Goal: Task Accomplishment & Management: Manage account settings

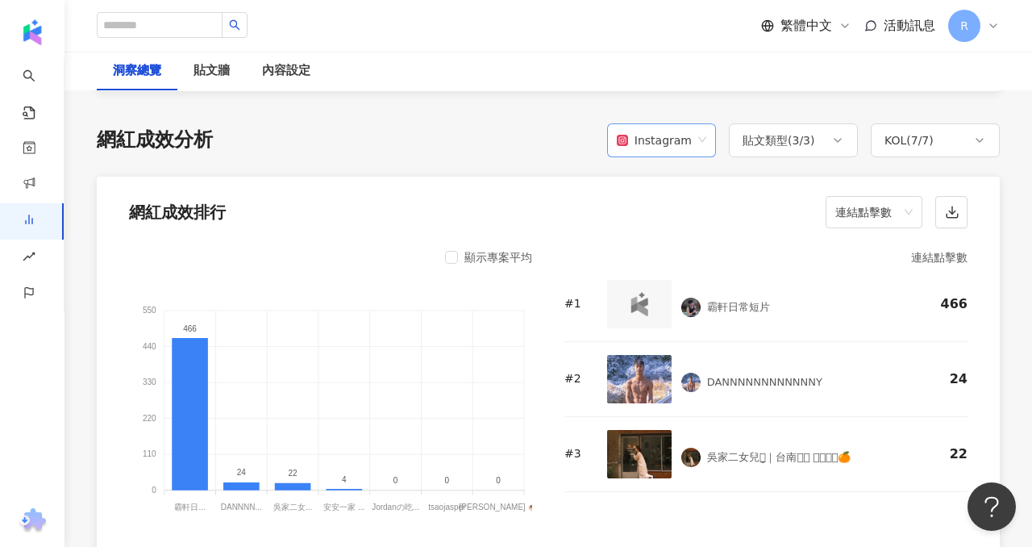
scroll to position [1194, 0]
click at [685, 138] on div "Instagram" at bounding box center [654, 140] width 75 height 31
click at [670, 196] on div "YouTube" at bounding box center [666, 205] width 83 height 18
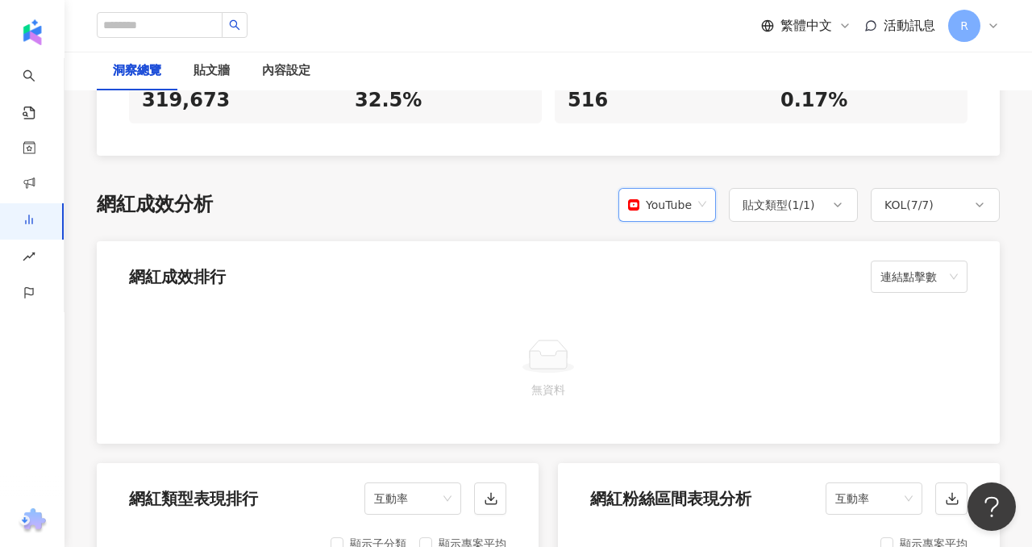
scroll to position [1132, 0]
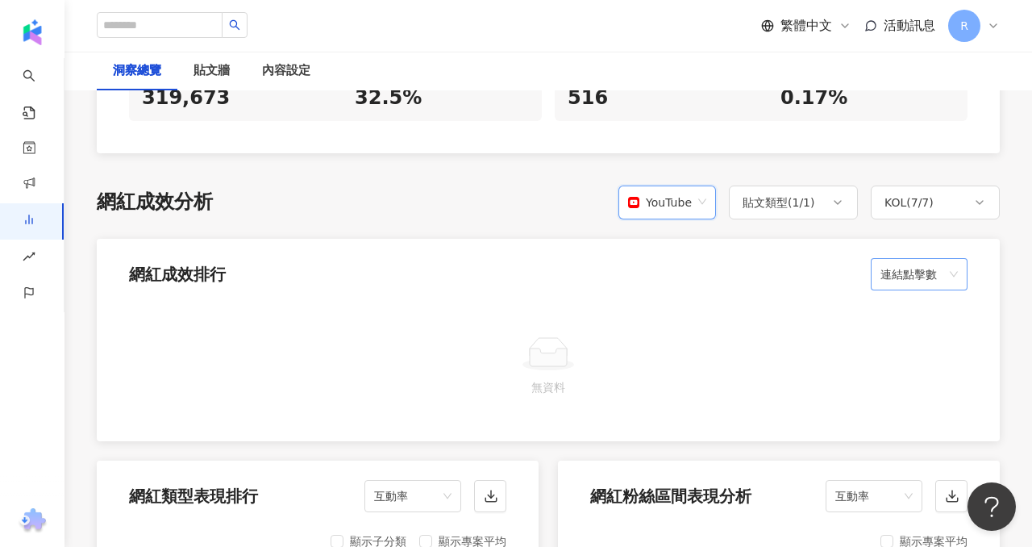
click at [880, 261] on div "連結點擊數" at bounding box center [919, 274] width 97 height 32
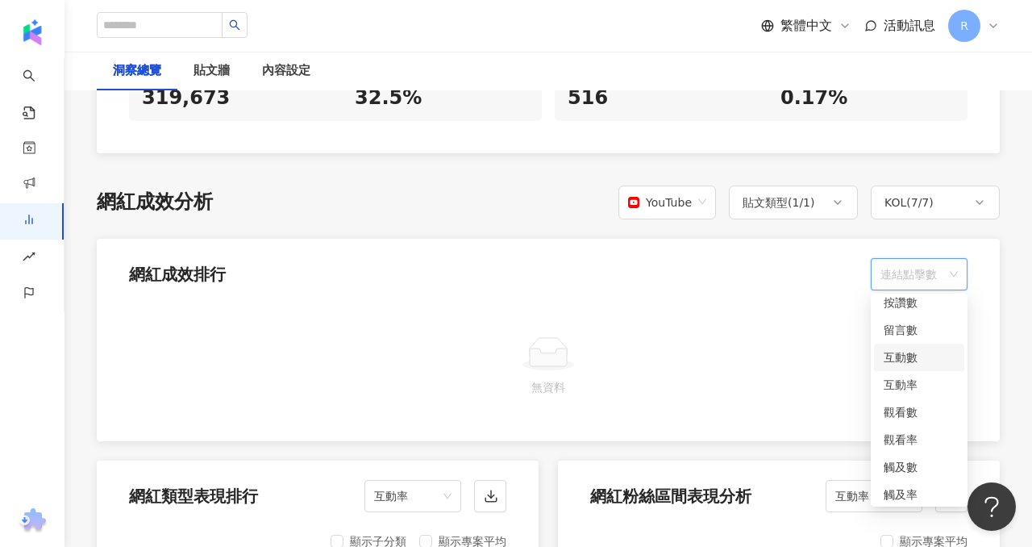
scroll to position [0, 0]
click at [910, 364] on div "互動數" at bounding box center [919, 365] width 71 height 18
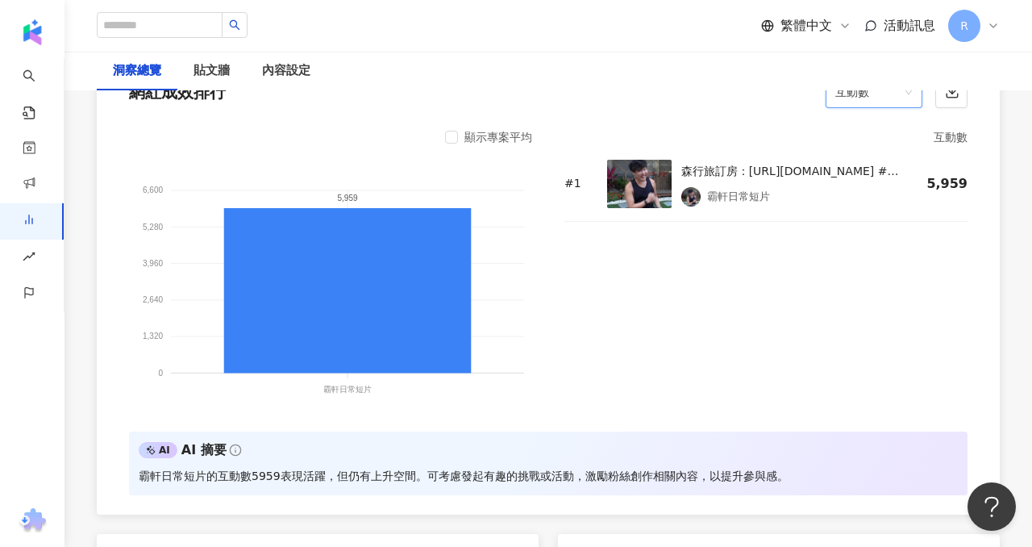
scroll to position [1208, 0]
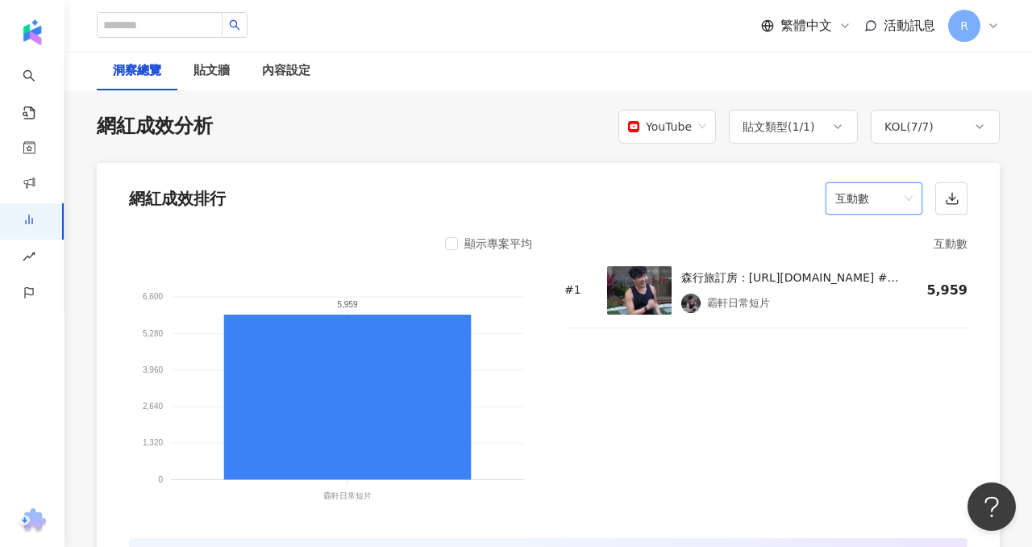
click at [897, 207] on span "互動數" at bounding box center [873, 198] width 77 height 31
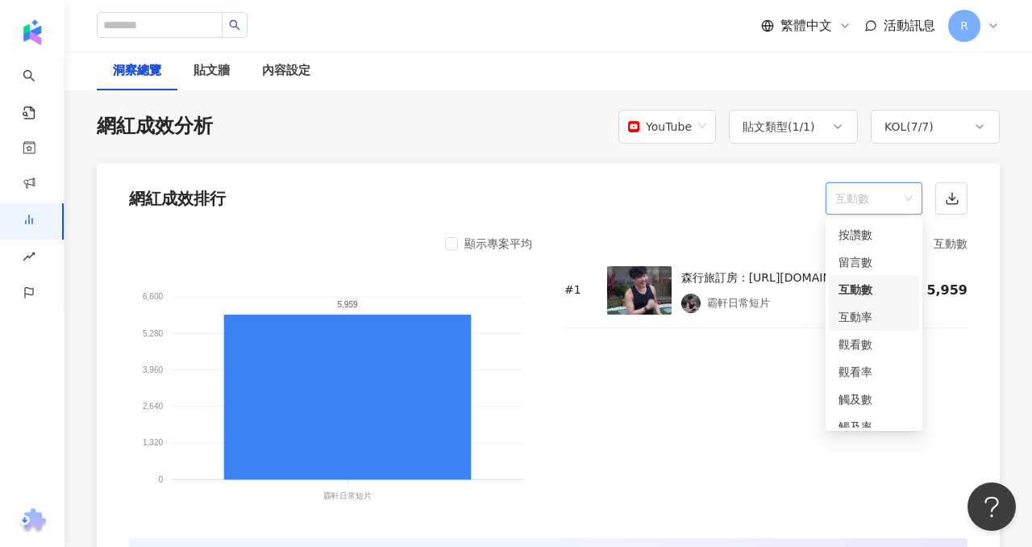
click at [885, 322] on div "互動率" at bounding box center [874, 317] width 71 height 18
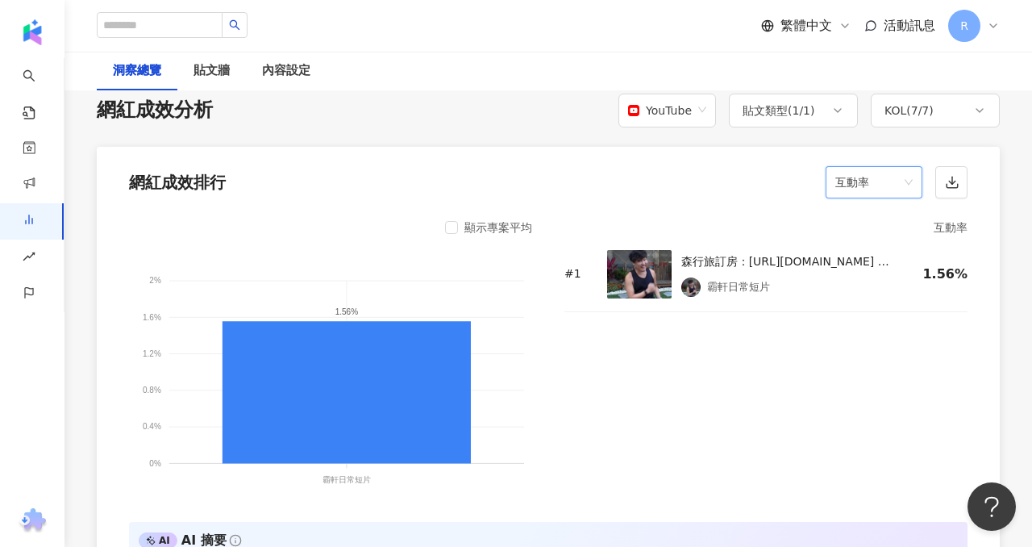
scroll to position [1220, 0]
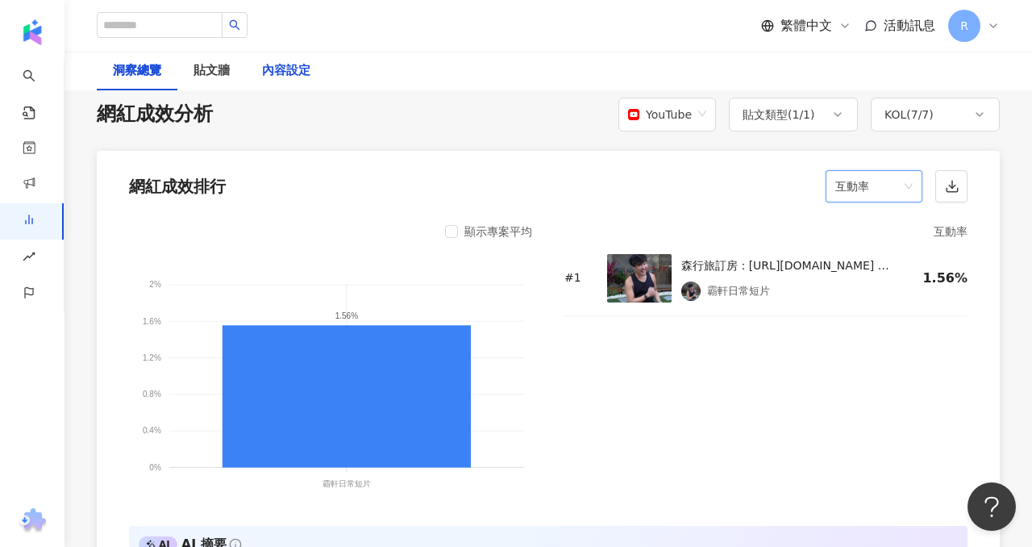
click at [299, 72] on div "內容設定" at bounding box center [286, 70] width 48 height 19
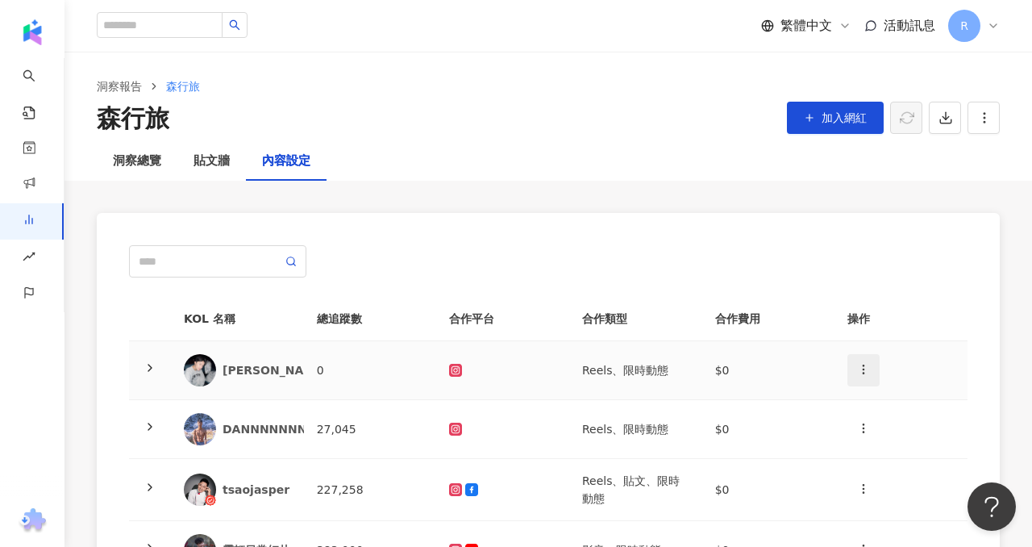
click at [868, 368] on icon "button" at bounding box center [863, 369] width 13 height 13
click at [881, 443] on div "刪除網紅" at bounding box center [891, 441] width 63 height 18
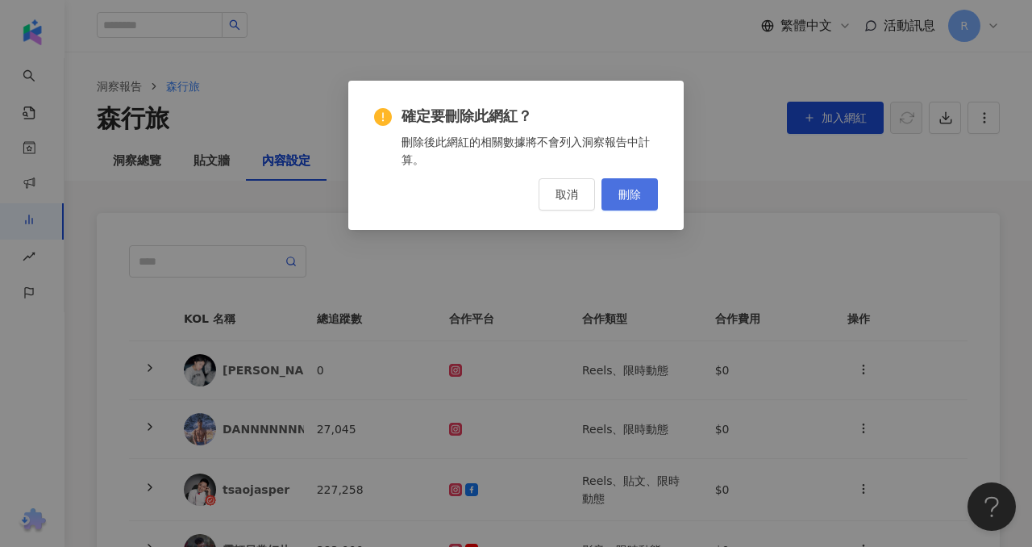
click at [627, 182] on button "刪除" at bounding box center [630, 194] width 56 height 32
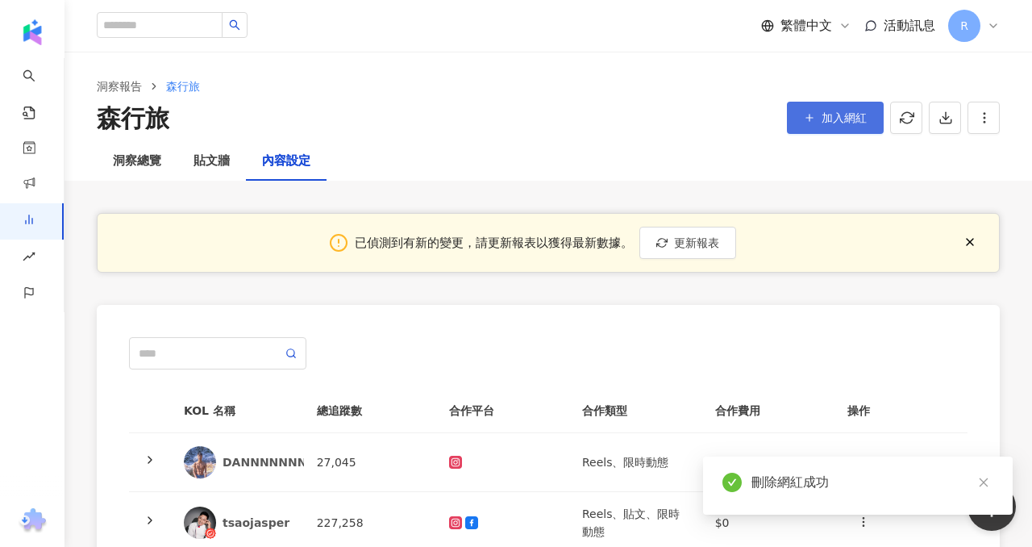
click at [797, 123] on button "加入網紅" at bounding box center [835, 118] width 97 height 32
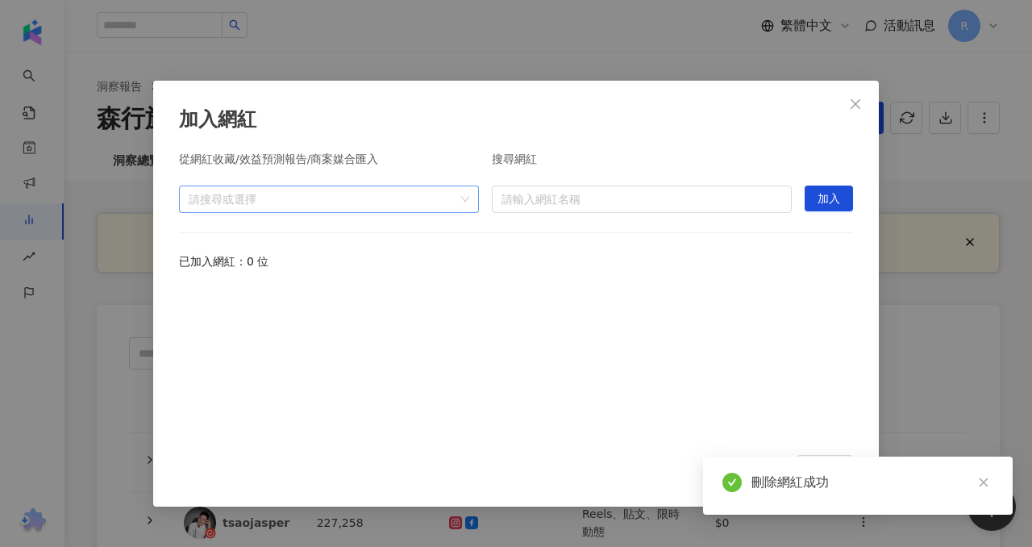
click at [323, 193] on div at bounding box center [320, 199] width 277 height 12
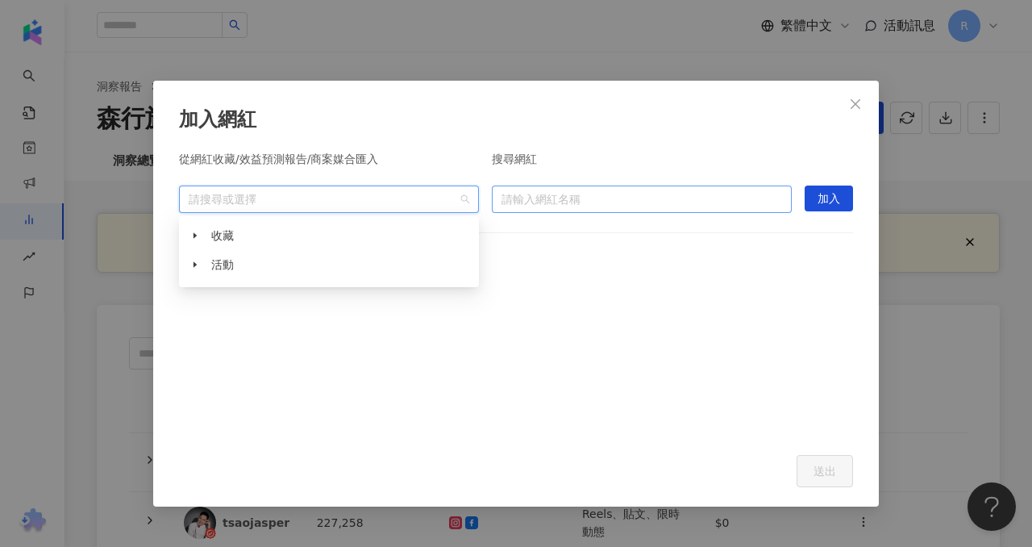
click at [585, 196] on input "search" at bounding box center [642, 199] width 281 height 26
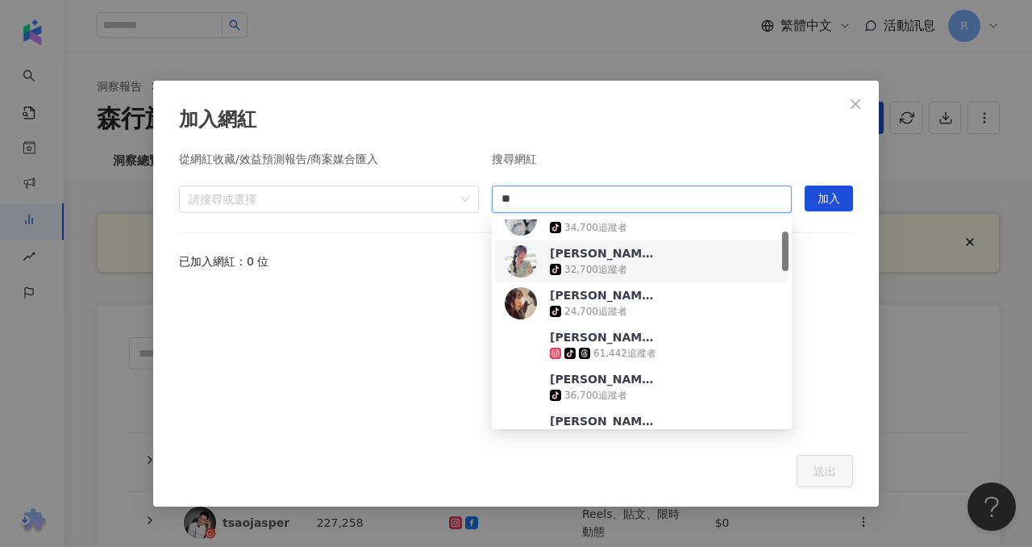
scroll to position [64, 0]
type input "*"
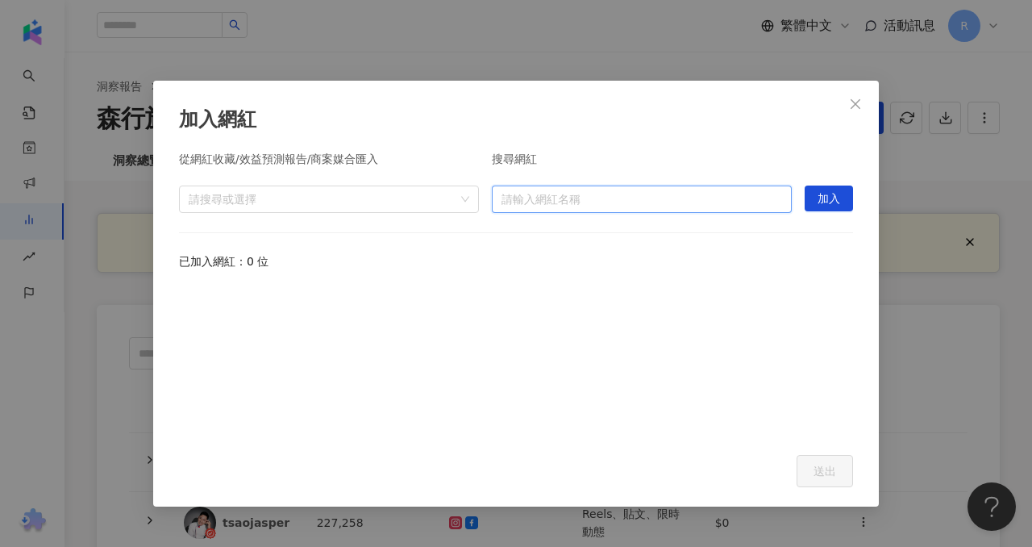
click at [596, 204] on input "search" at bounding box center [642, 199] width 281 height 26
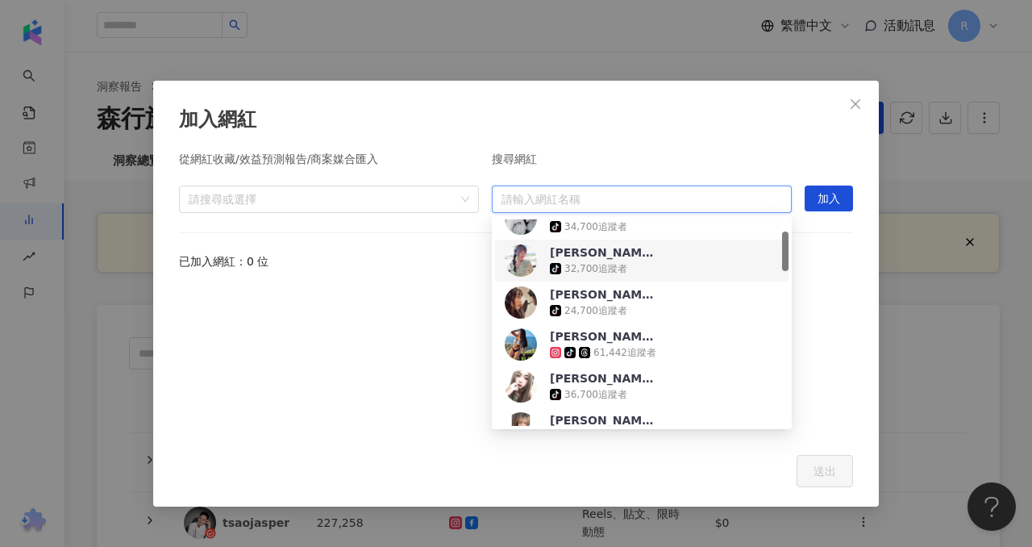
paste input "**********"
type input "**********"
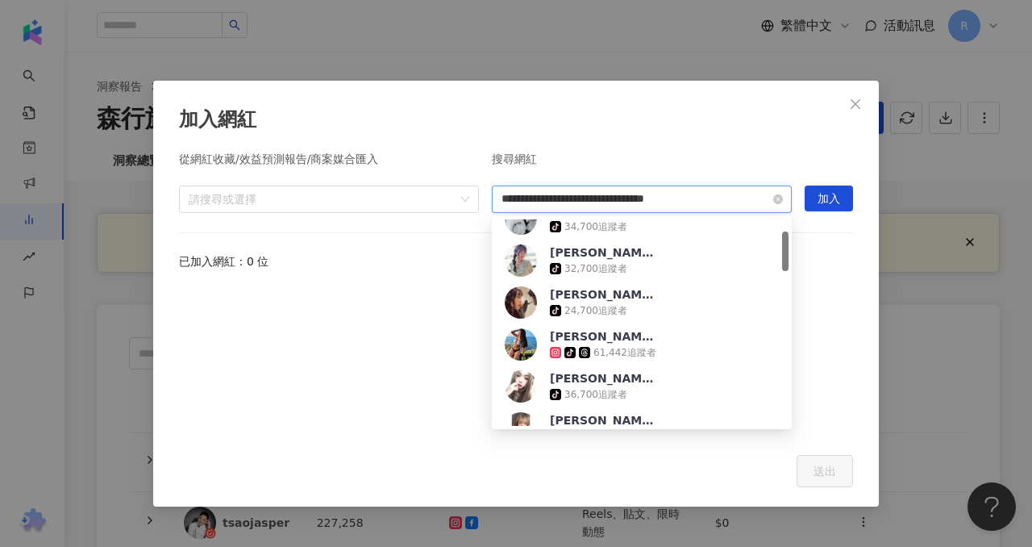
scroll to position [0, 0]
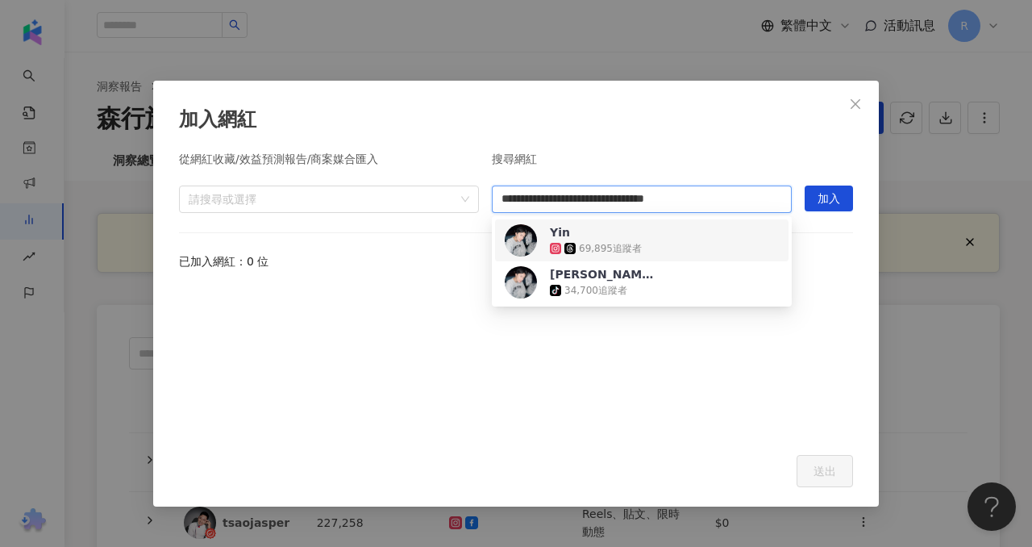
click at [694, 233] on div "Yin 69,895 追蹤者" at bounding box center [642, 240] width 274 height 32
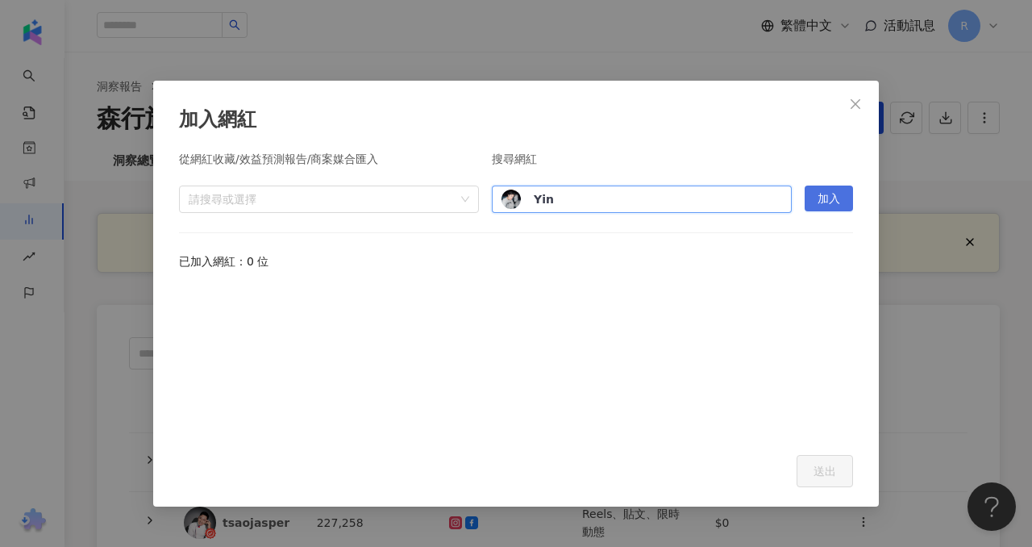
click at [821, 204] on span "加入" at bounding box center [829, 199] width 23 height 26
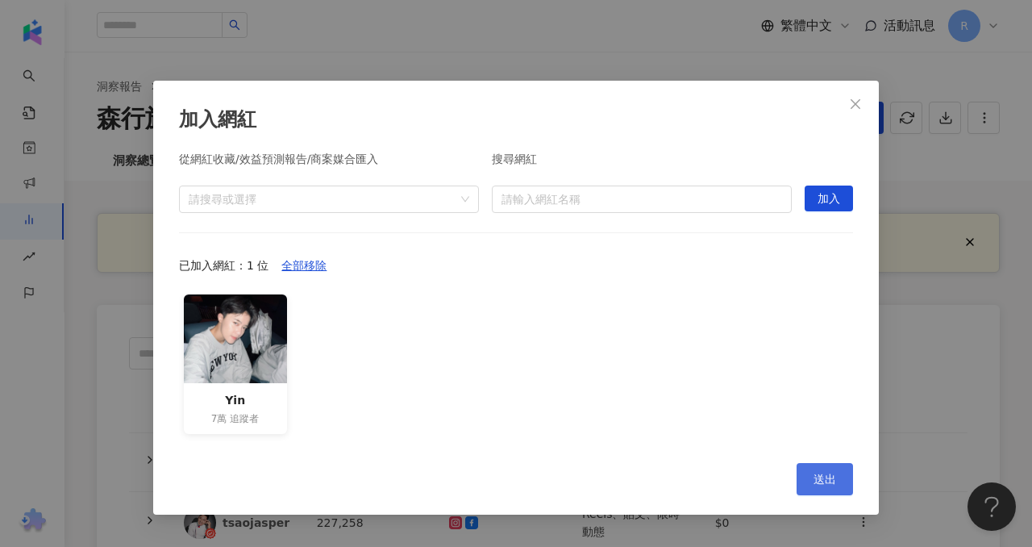
click at [815, 469] on button "送出" at bounding box center [825, 479] width 56 height 32
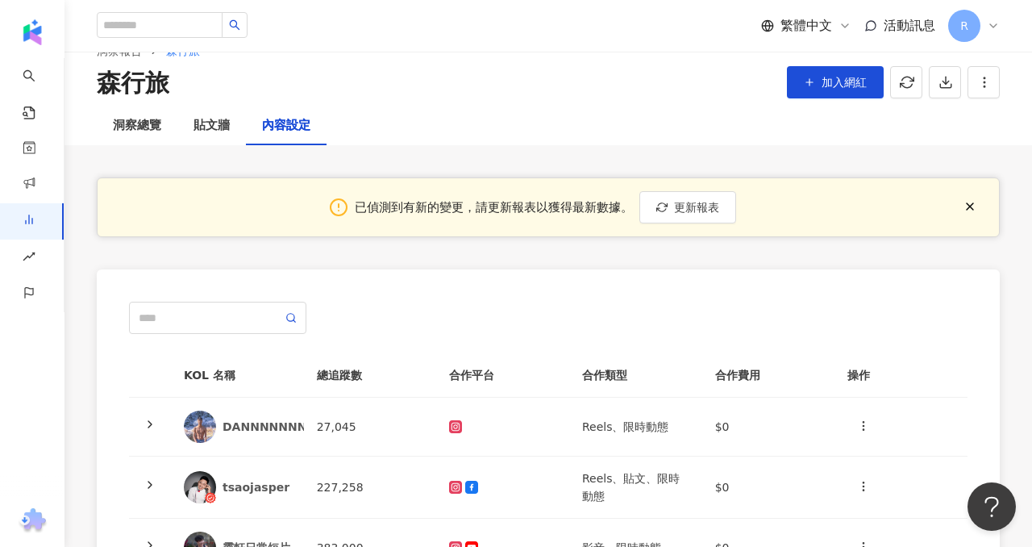
scroll to position [70, 0]
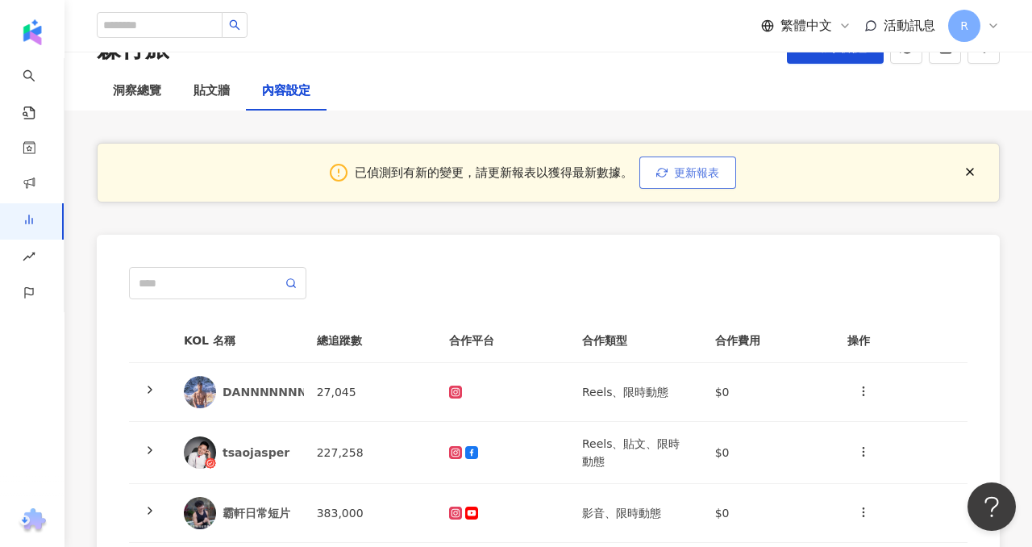
click at [693, 171] on span "更新報表" at bounding box center [696, 172] width 45 height 13
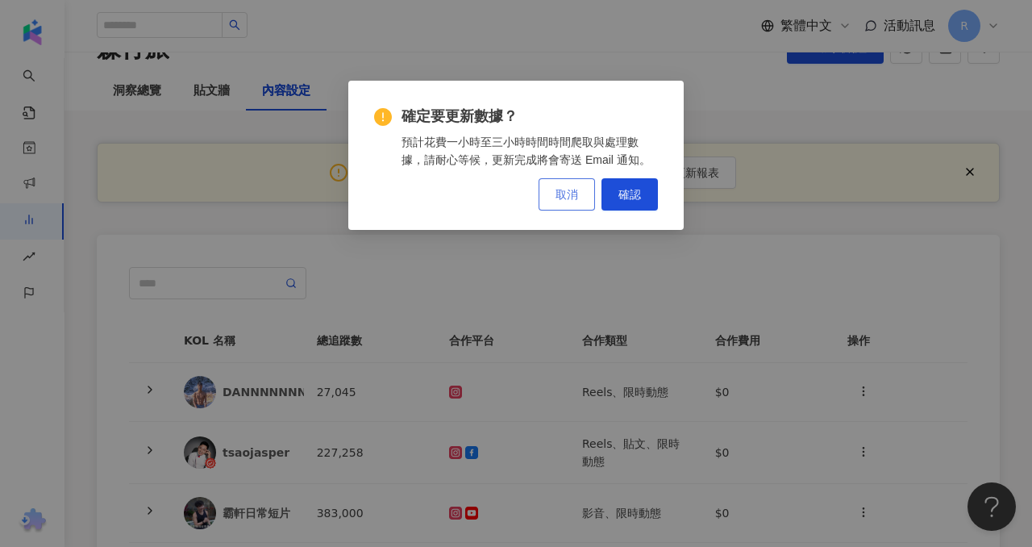
click at [567, 199] on span "取消" at bounding box center [567, 194] width 23 height 13
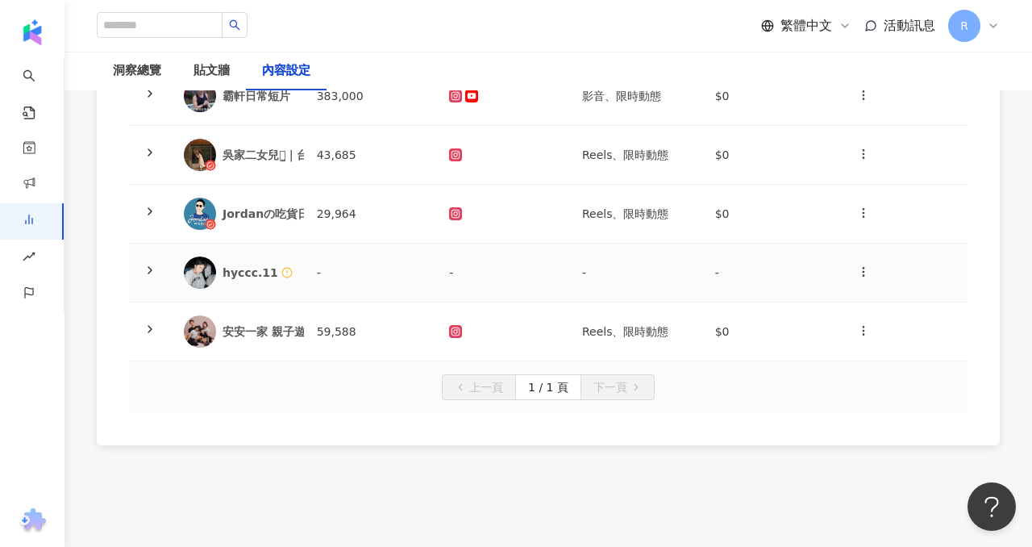
click at [575, 286] on td "-" at bounding box center [635, 273] width 133 height 59
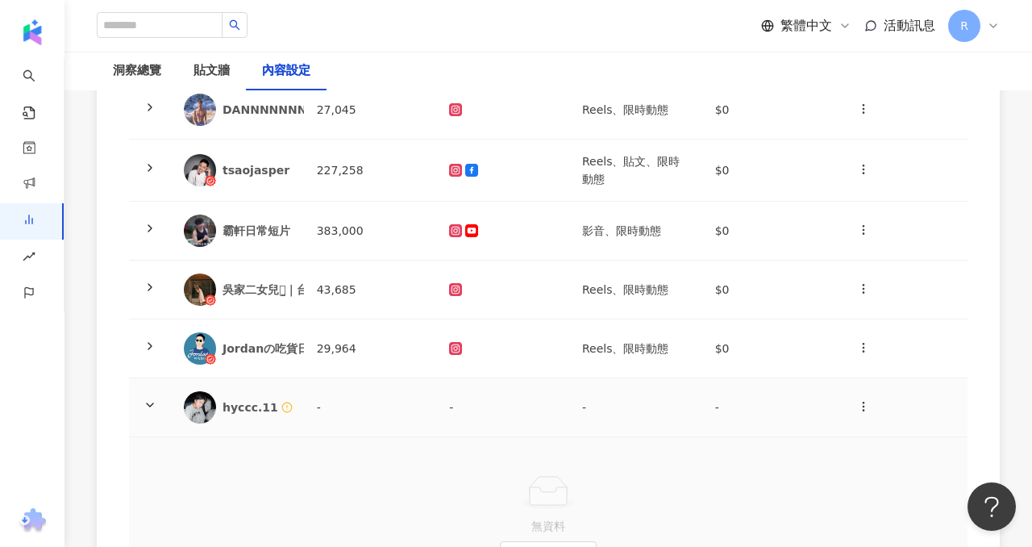
scroll to position [0, 0]
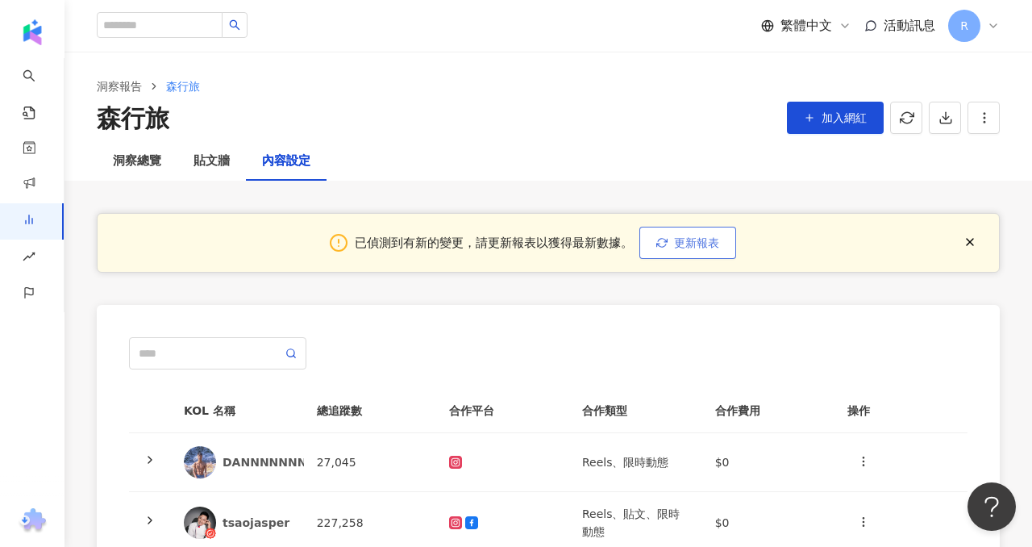
click at [707, 243] on span "更新報表" at bounding box center [696, 242] width 45 height 13
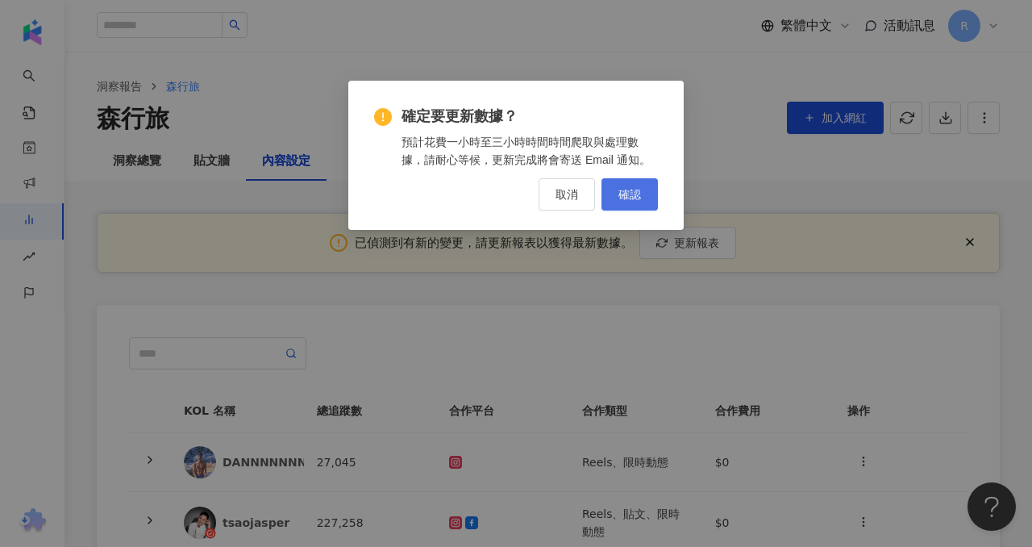
click at [624, 184] on button "確認" at bounding box center [630, 194] width 56 height 32
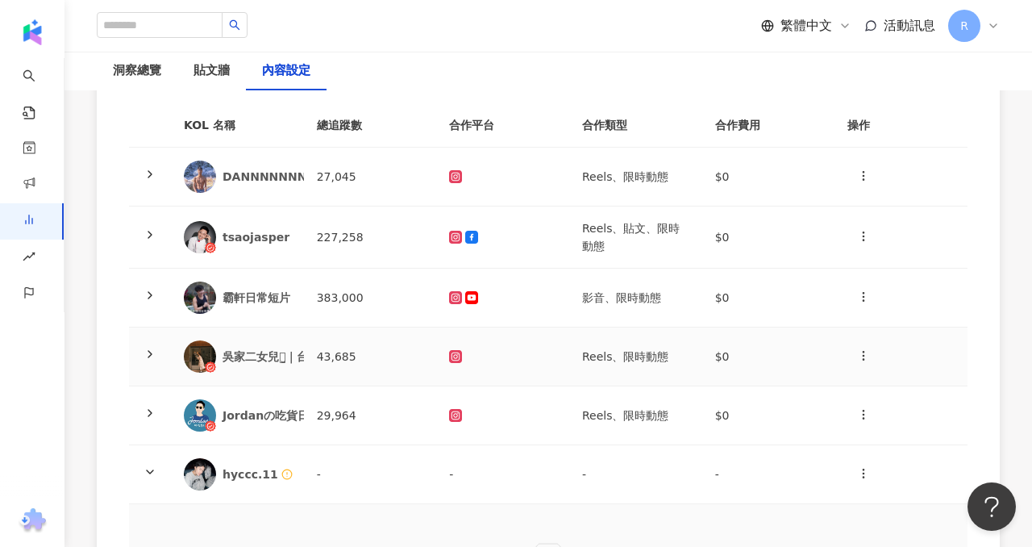
scroll to position [272, 0]
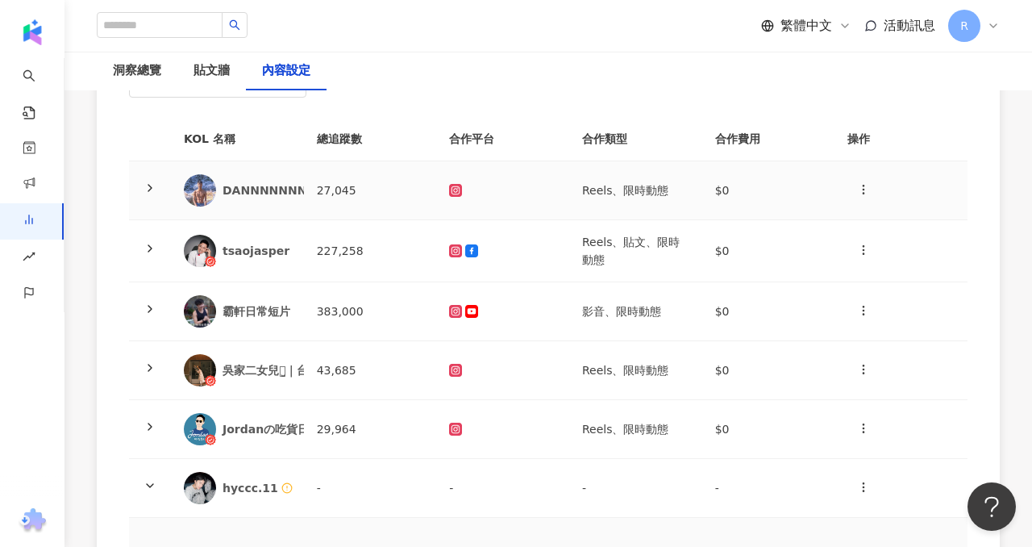
click at [150, 177] on td at bounding box center [150, 190] width 42 height 59
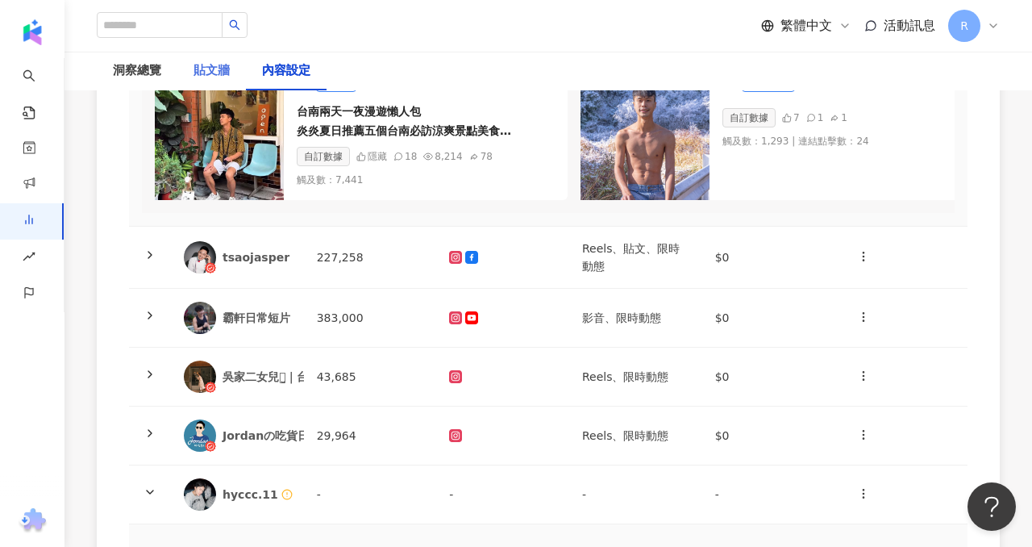
scroll to position [275, 0]
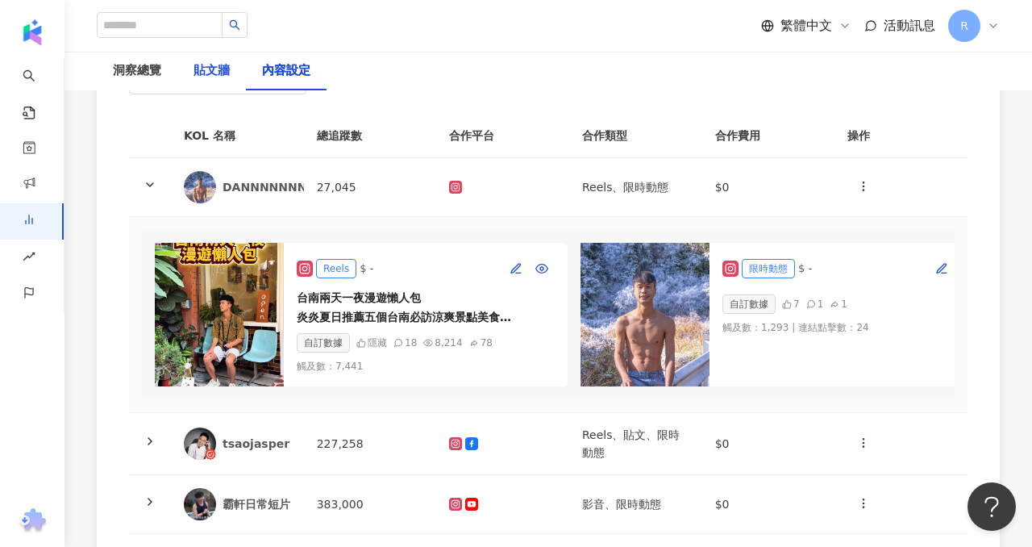
click at [210, 77] on div "貼文牆" at bounding box center [212, 70] width 36 height 19
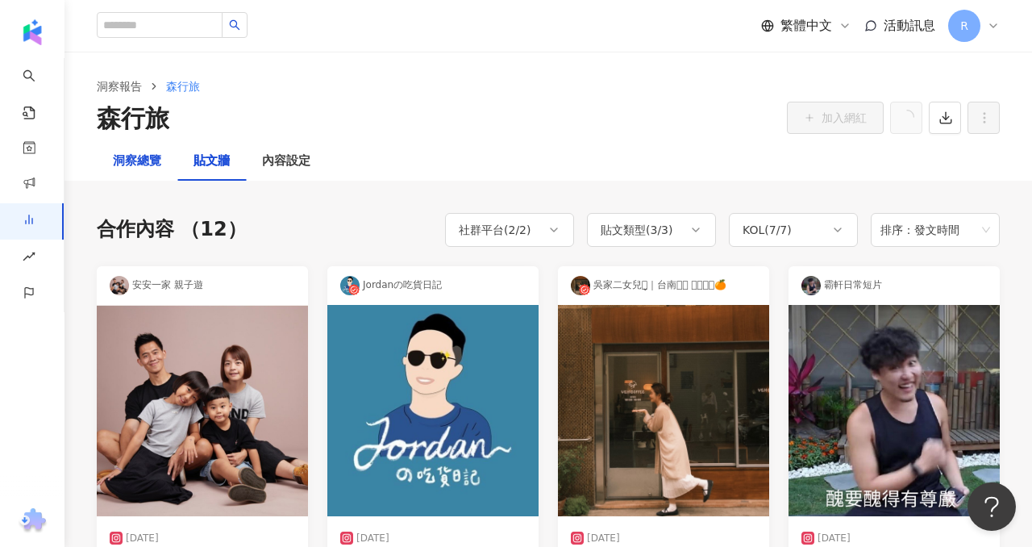
click at [151, 164] on div "洞察總覽" at bounding box center [137, 161] width 48 height 19
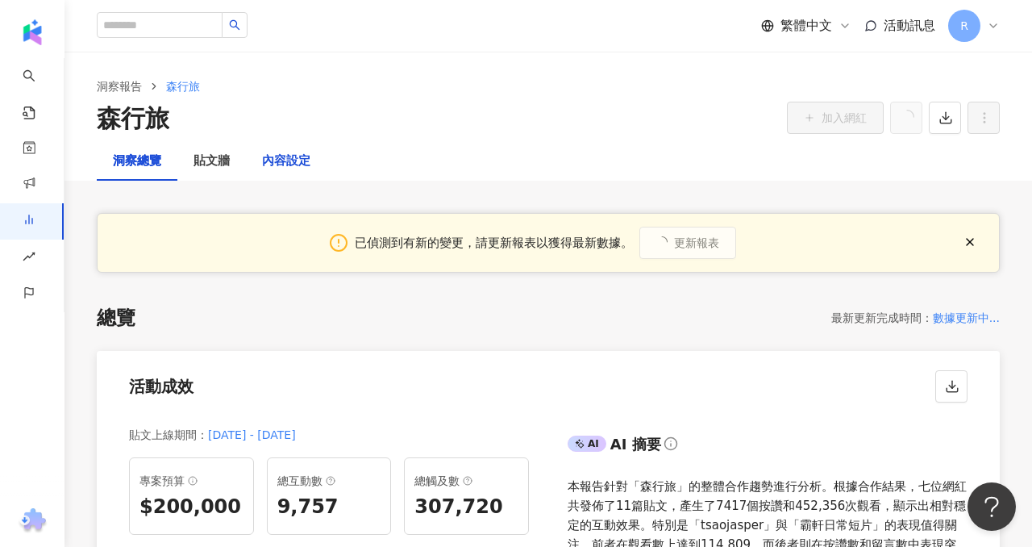
click at [299, 156] on div "內容設定" at bounding box center [286, 161] width 48 height 19
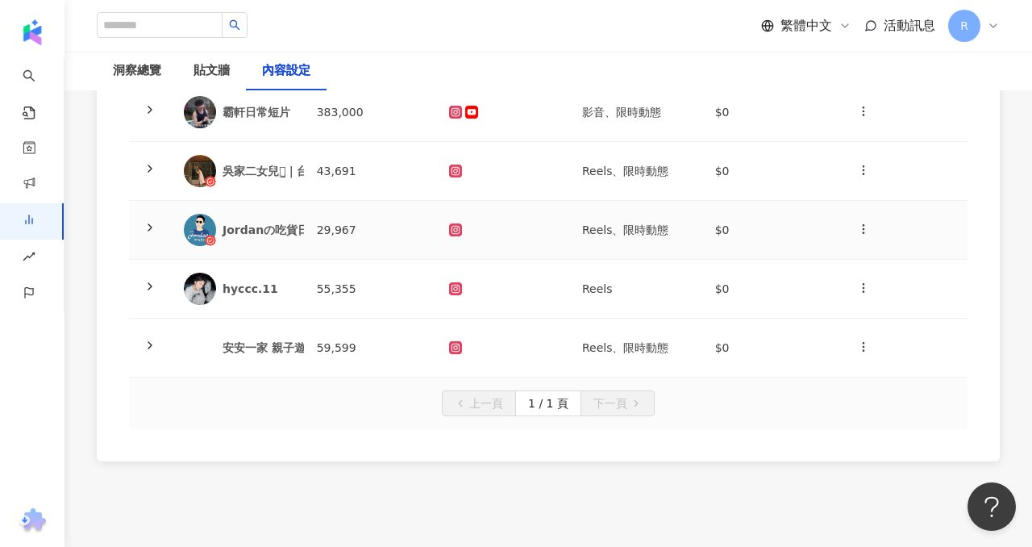
scroll to position [384, 0]
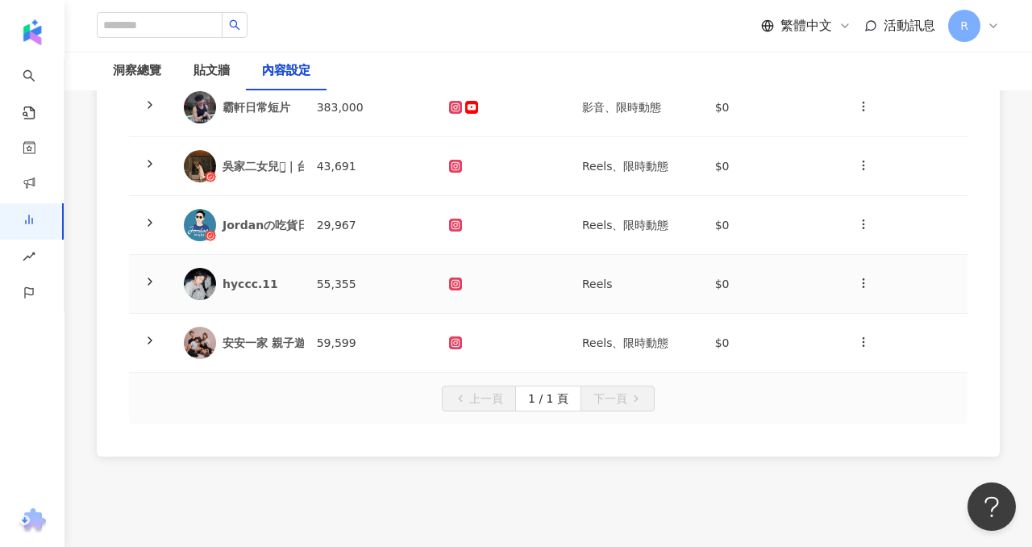
click at [153, 276] on icon at bounding box center [150, 281] width 13 height 13
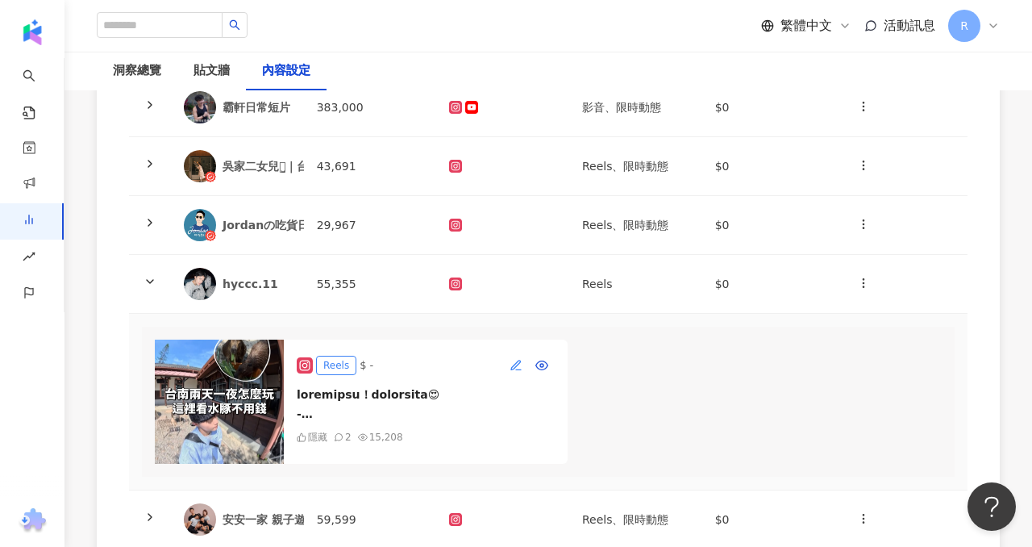
click at [513, 360] on icon "button" at bounding box center [516, 365] width 13 height 13
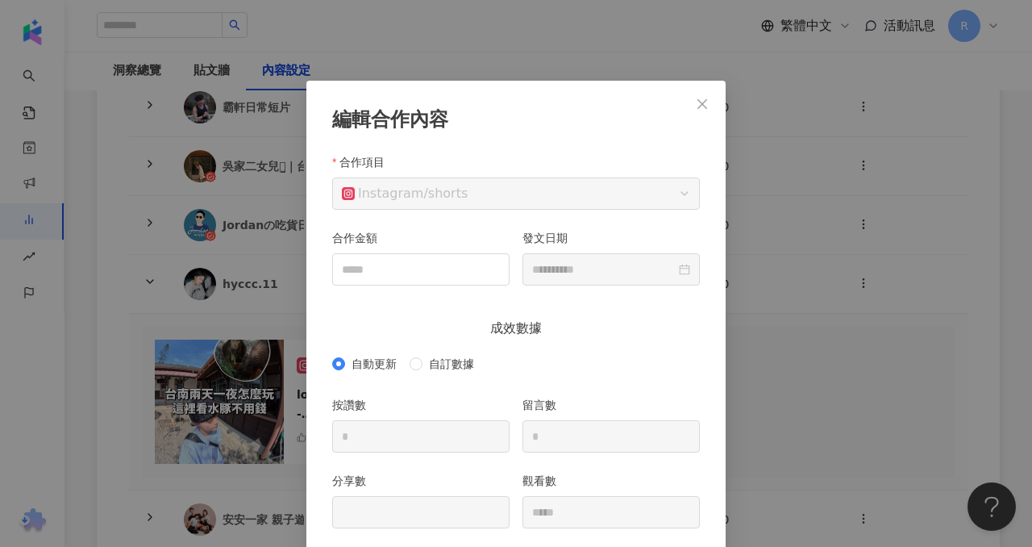
scroll to position [81, 0]
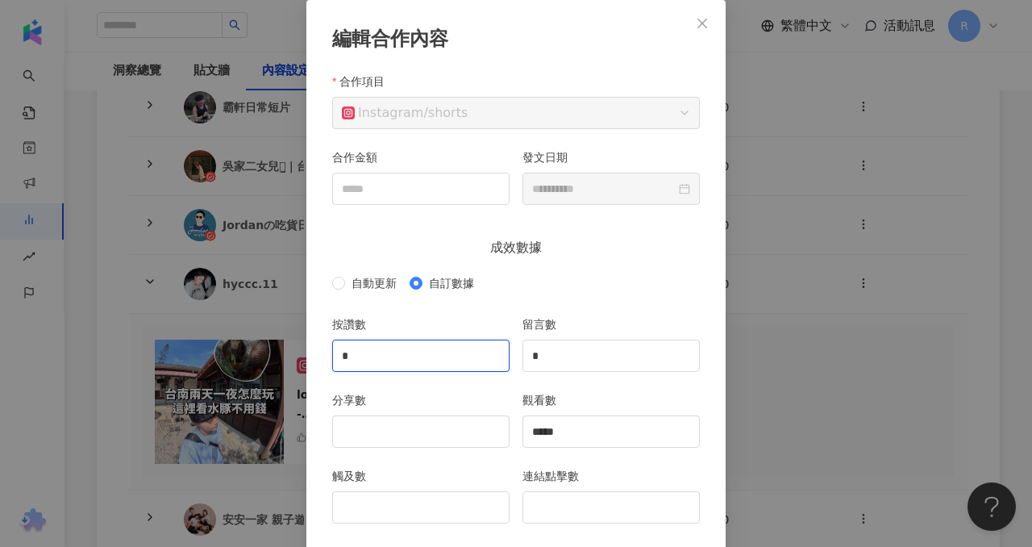
click at [413, 363] on input "*" at bounding box center [421, 355] width 176 height 31
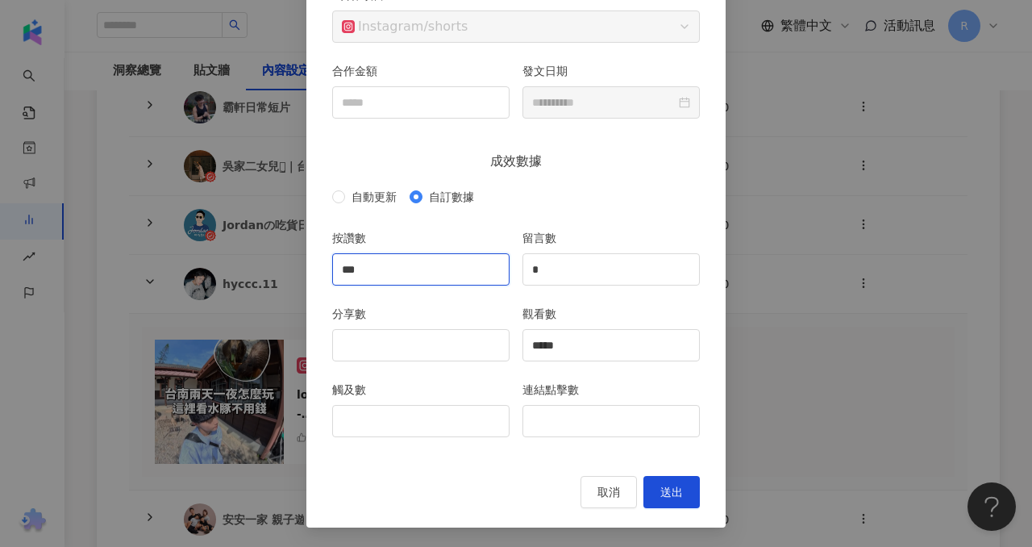
type input "***"
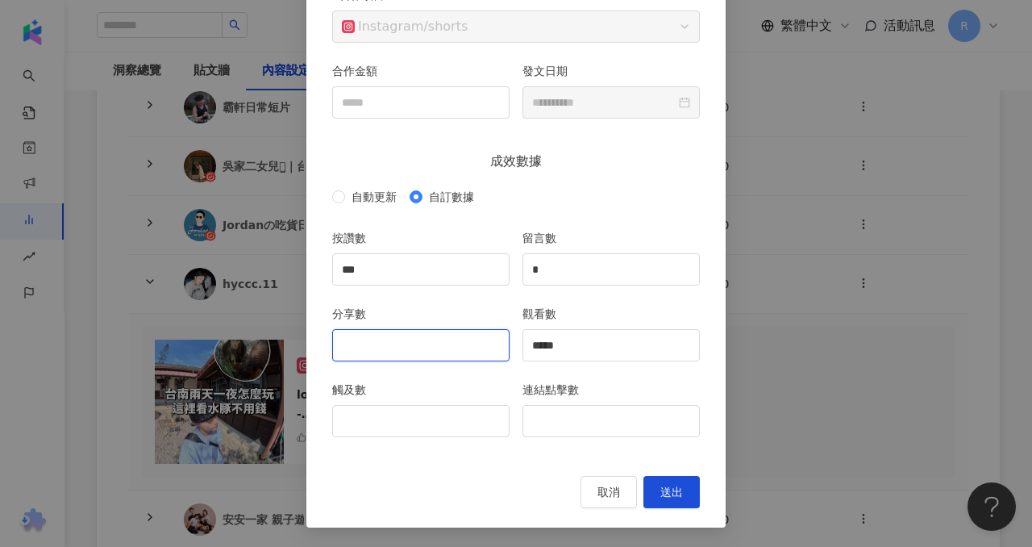
click at [377, 340] on input "分享數" at bounding box center [421, 345] width 176 height 31
type input "***"
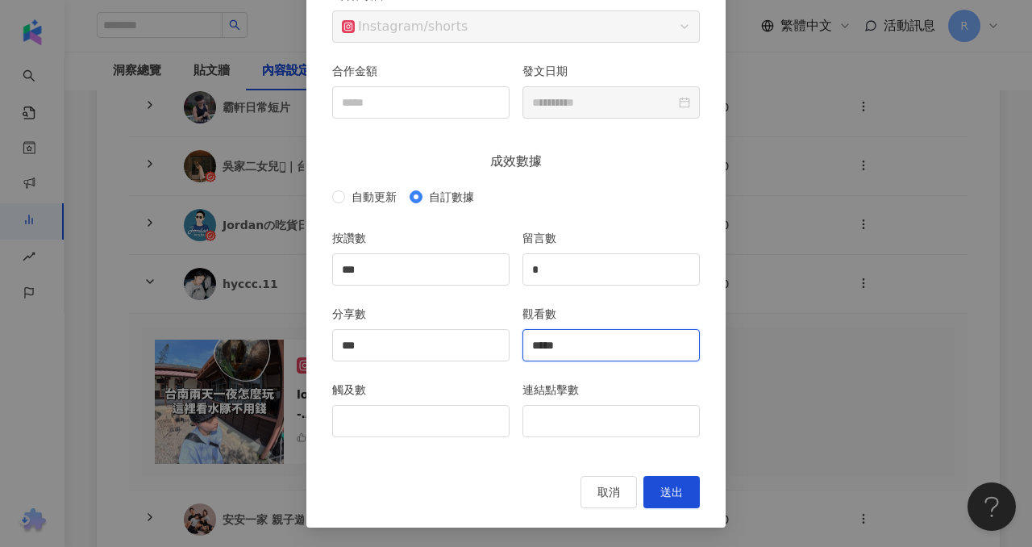
click at [592, 339] on input "*****" at bounding box center [611, 345] width 176 height 31
type input "*****"
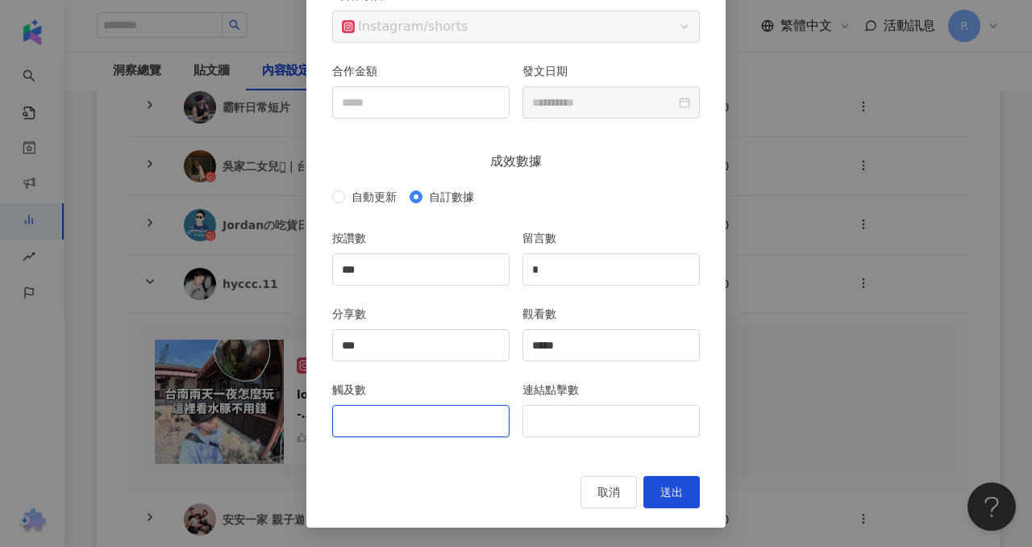
click at [465, 418] on input "觸及數" at bounding box center [421, 421] width 176 height 31
type input "*****"
click at [677, 498] on span "送出" at bounding box center [671, 491] width 23 height 13
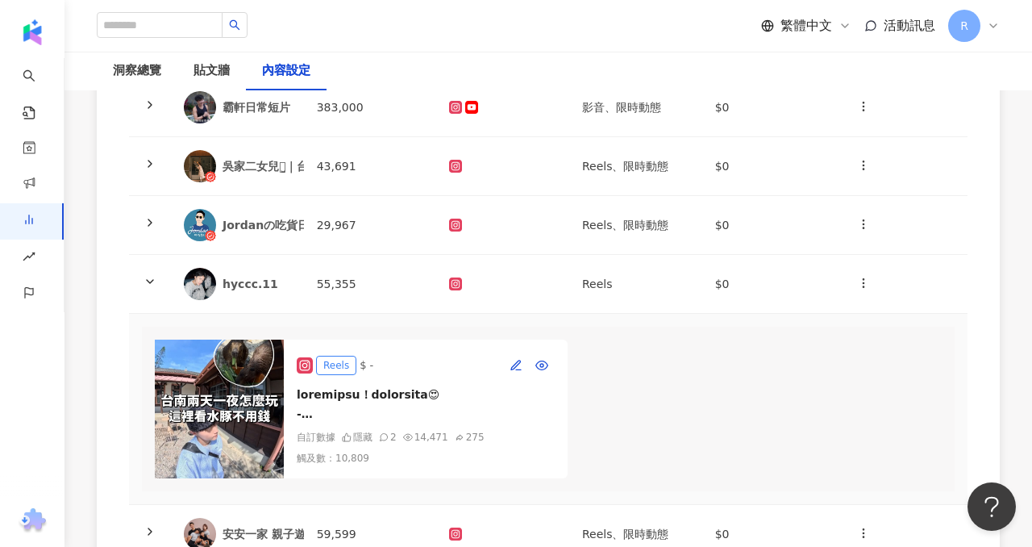
scroll to position [0, 0]
click at [858, 294] on button "button" at bounding box center [863, 284] width 32 height 32
click at [877, 312] on li "新增內容" at bounding box center [889, 322] width 76 height 32
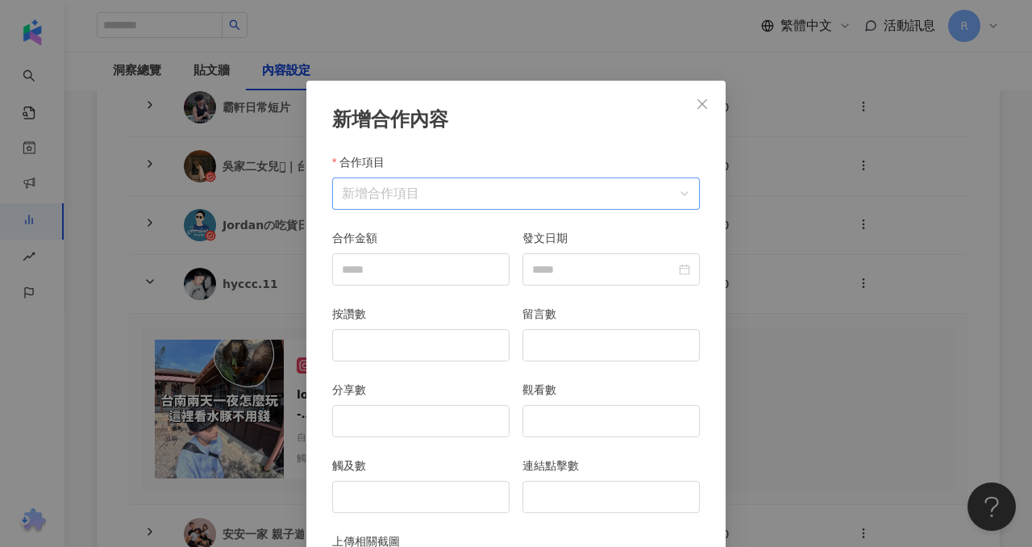
scroll to position [81, 0]
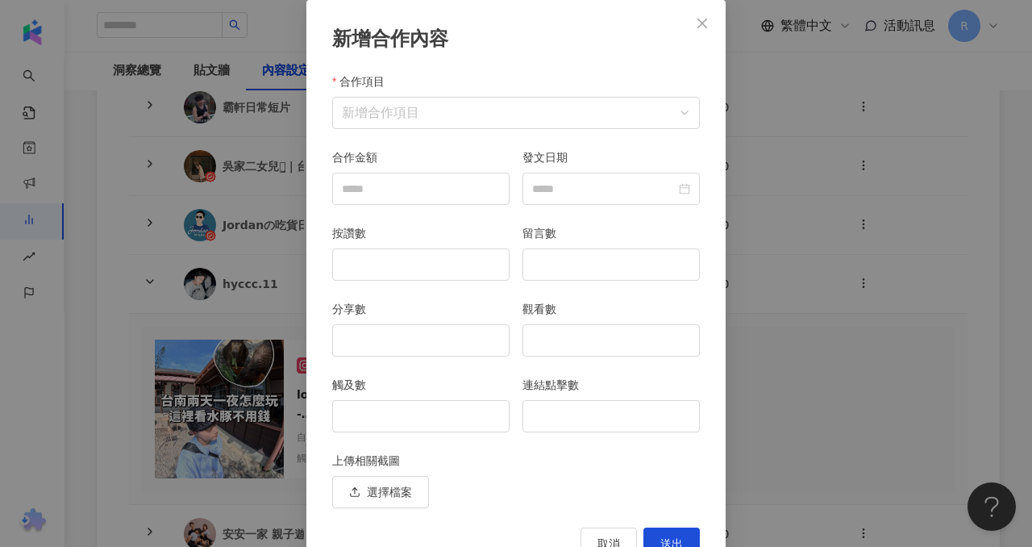
click at [477, 130] on div "合作項目 新增合作項目" at bounding box center [516, 111] width 381 height 76
click at [476, 107] on input "合作項目" at bounding box center [516, 113] width 348 height 31
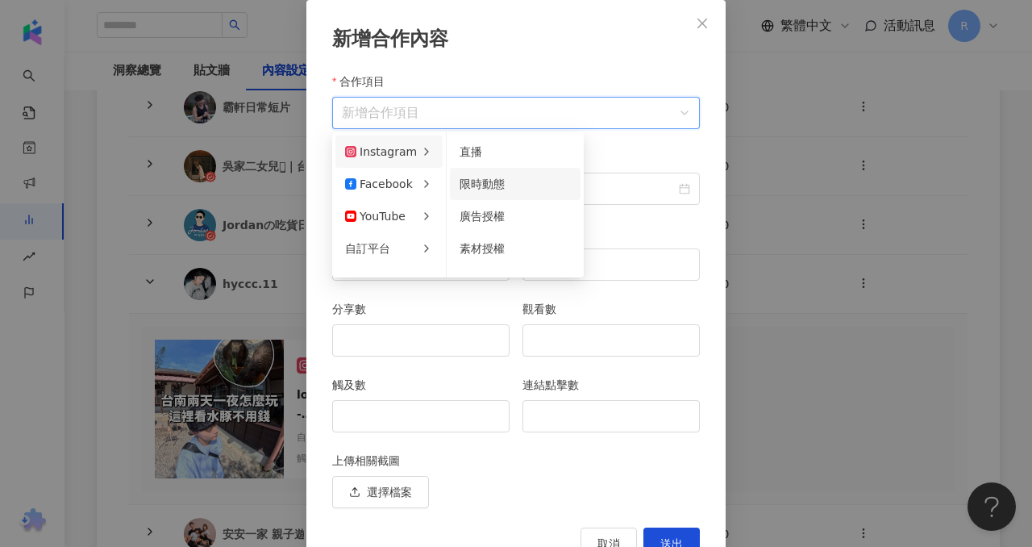
click at [496, 181] on span "限時動態" at bounding box center [482, 183] width 45 height 13
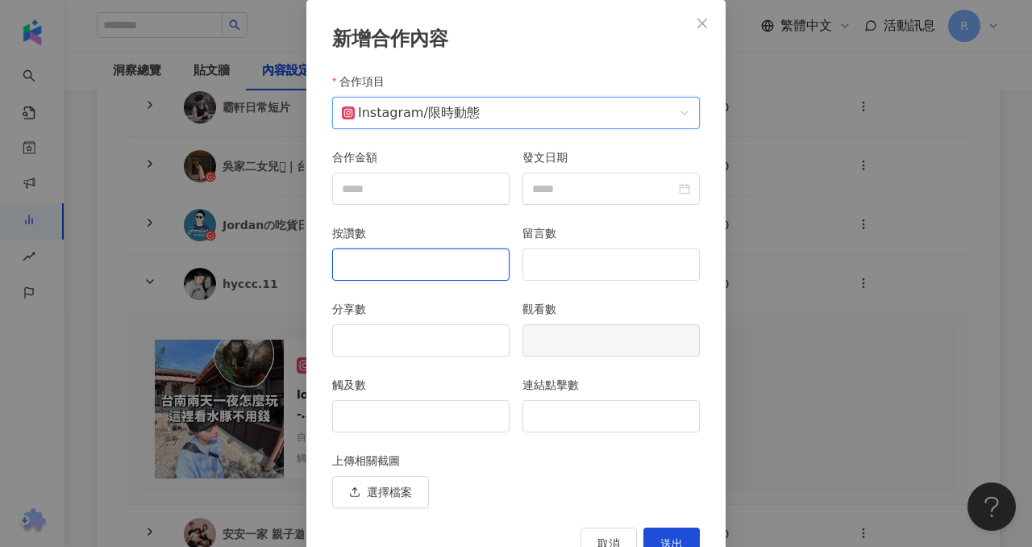
click at [449, 258] on input "按讚數" at bounding box center [421, 264] width 176 height 31
type input "*"
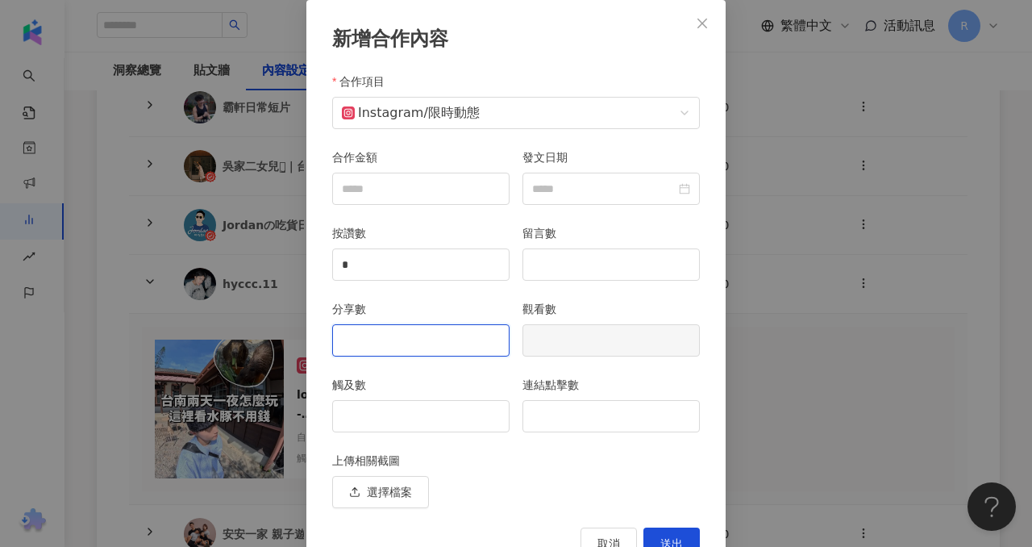
click at [427, 341] on input "分享數" at bounding box center [421, 340] width 176 height 31
type input "*"
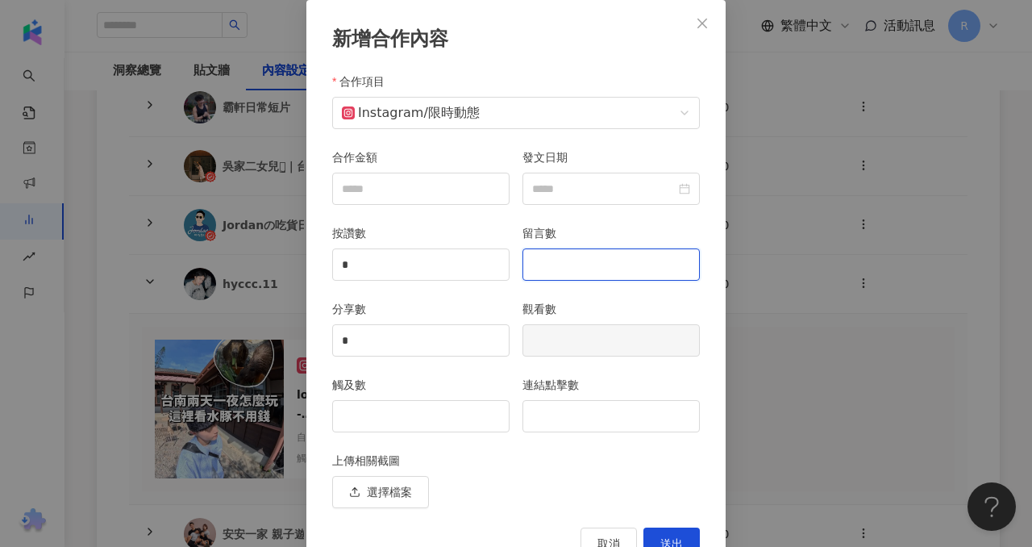
click at [564, 265] on input "留言數" at bounding box center [611, 264] width 176 height 31
type input "*"
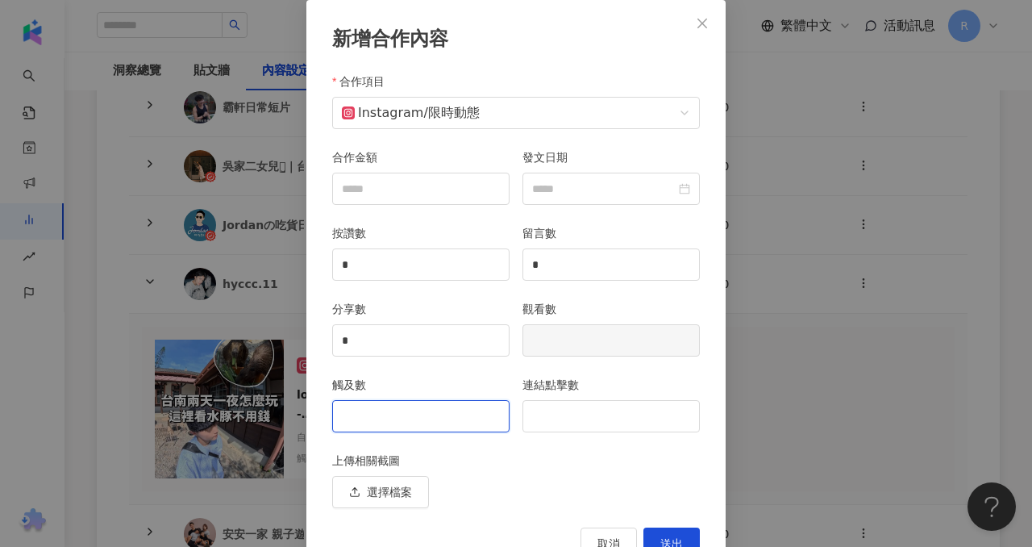
click at [406, 427] on input "觸及數" at bounding box center [421, 416] width 176 height 31
type input "****"
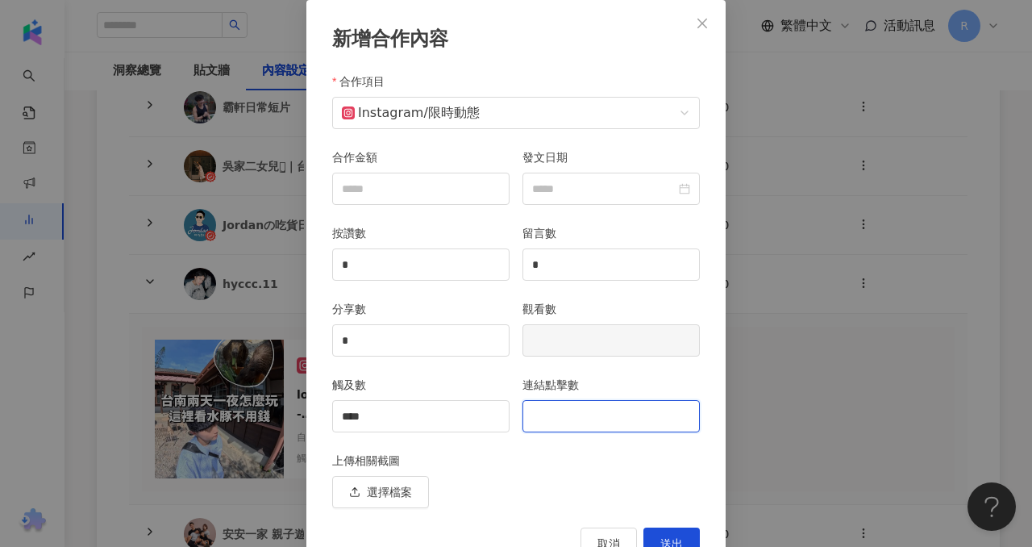
click at [541, 423] on input "連結點擊數" at bounding box center [611, 416] width 176 height 31
type input "*"
click at [677, 537] on span "送出" at bounding box center [671, 543] width 23 height 13
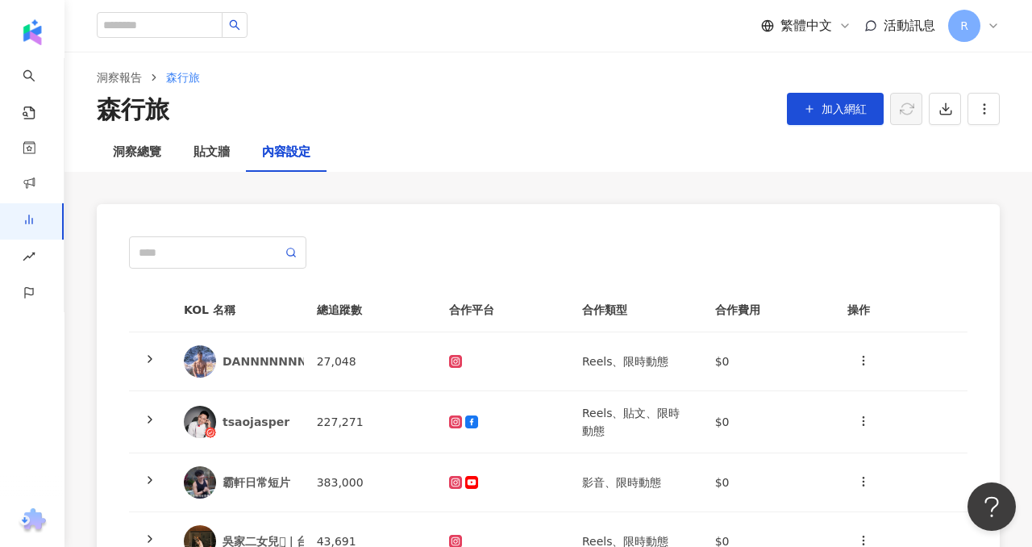
scroll to position [0, 0]
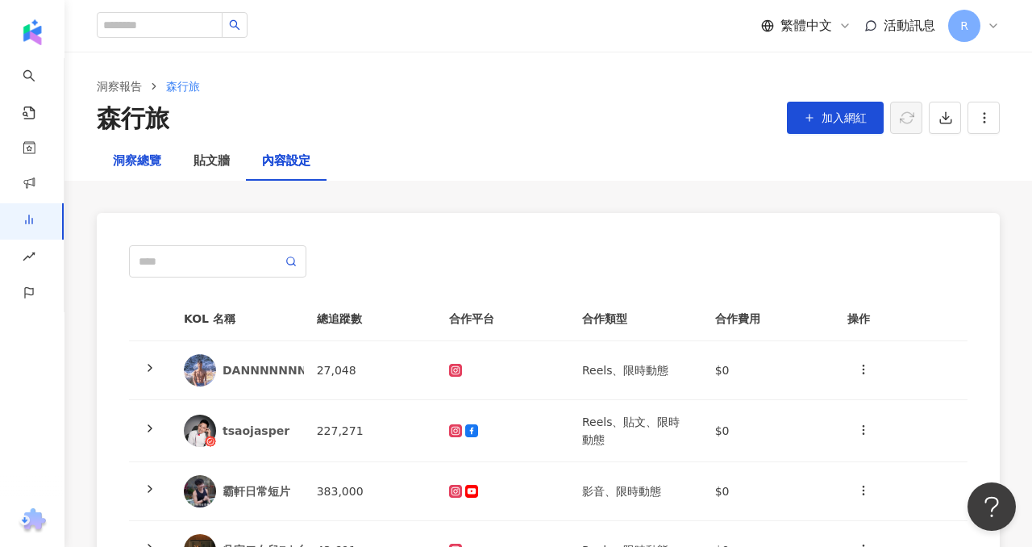
click at [127, 152] on div "洞察總覽" at bounding box center [137, 161] width 48 height 19
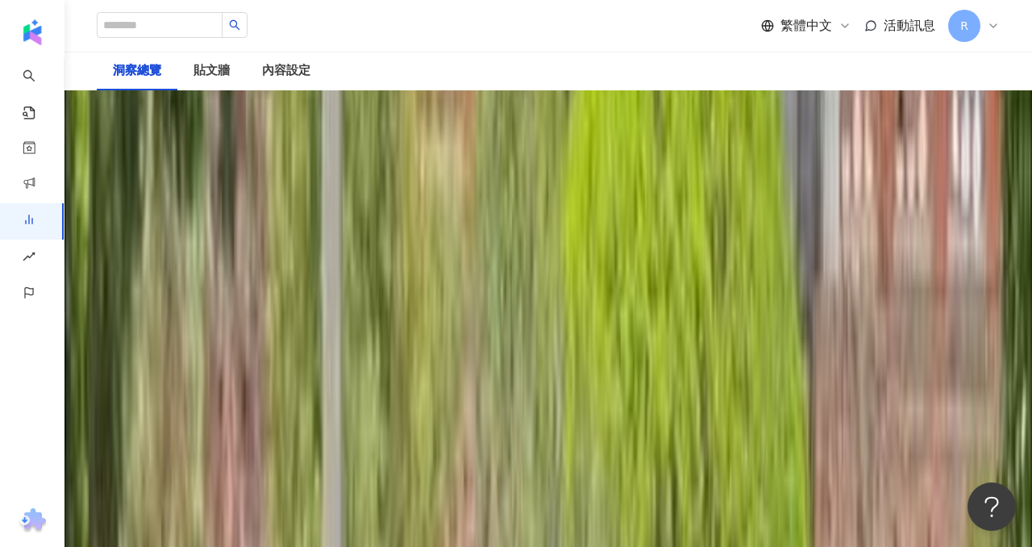
scroll to position [1226, 0]
click at [160, 188] on span "互動率" at bounding box center [132, 203] width 53 height 31
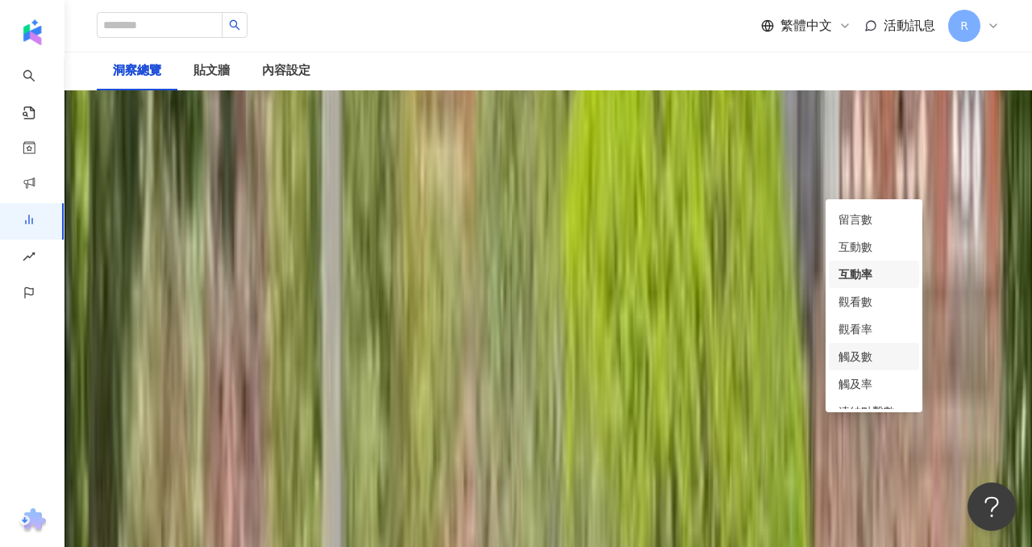
scroll to position [35, 0]
click at [867, 369] on div "觸及率" at bounding box center [874, 373] width 71 height 18
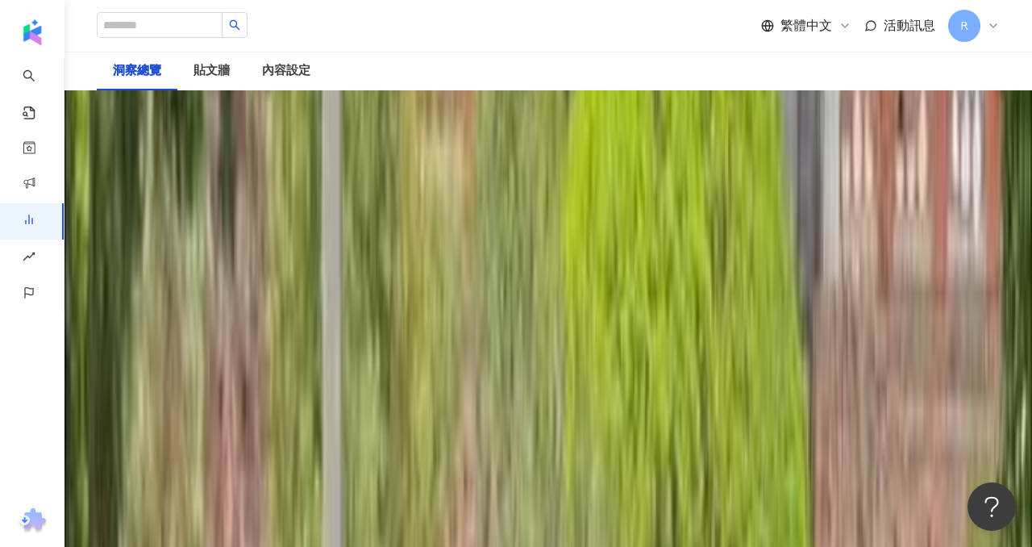
click at [169, 187] on div "觸及率" at bounding box center [133, 203] width 73 height 32
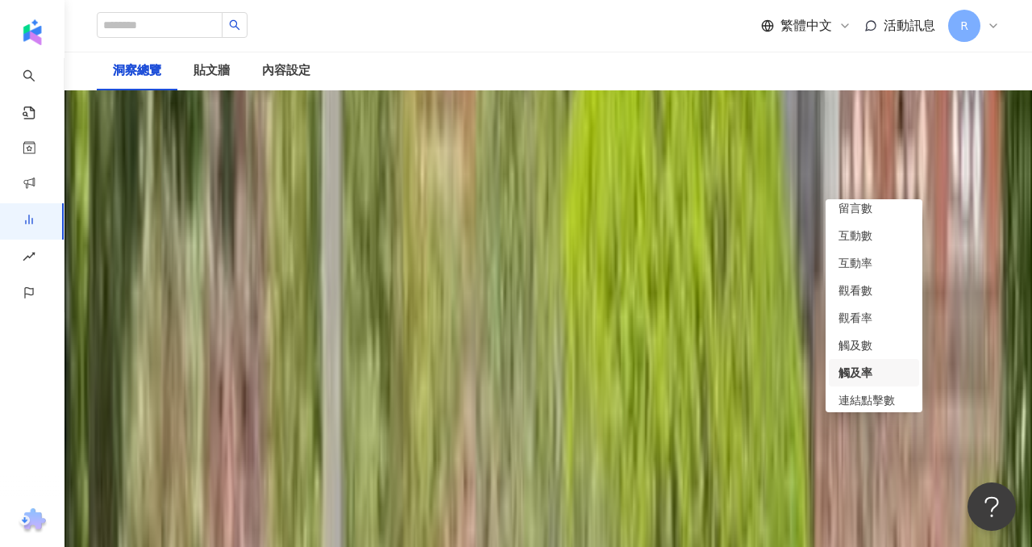
scroll to position [68, 0]
click at [868, 288] on div "觀看率" at bounding box center [874, 286] width 71 height 18
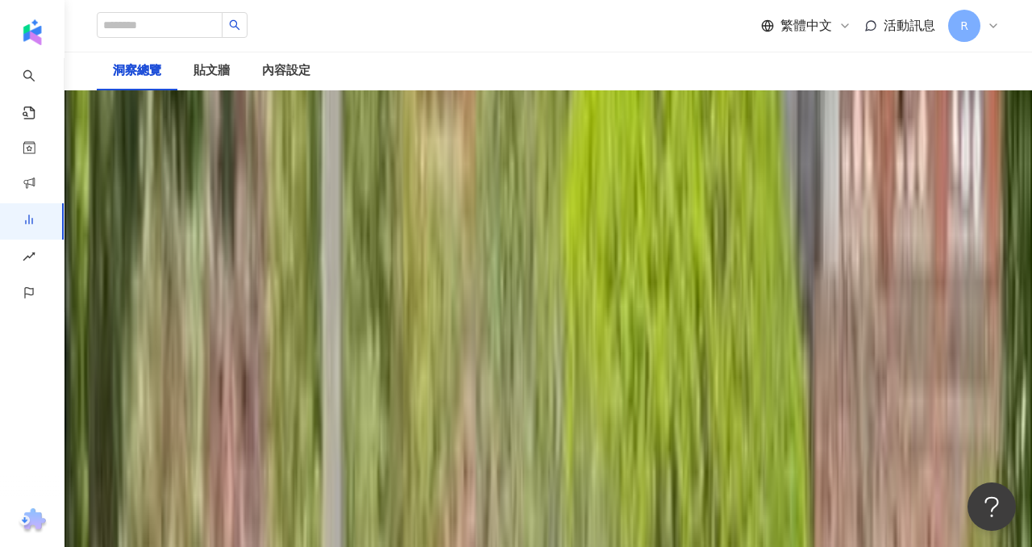
scroll to position [1241, 0]
click at [160, 173] on span "觀看率" at bounding box center [132, 188] width 53 height 31
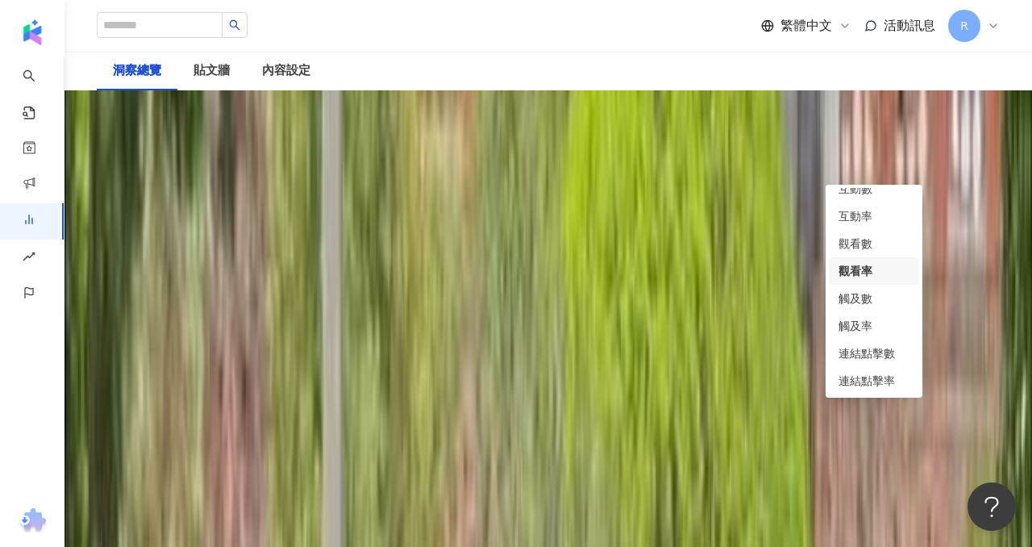
click at [204, 98] on span "Instagram" at bounding box center [155, 91] width 98 height 31
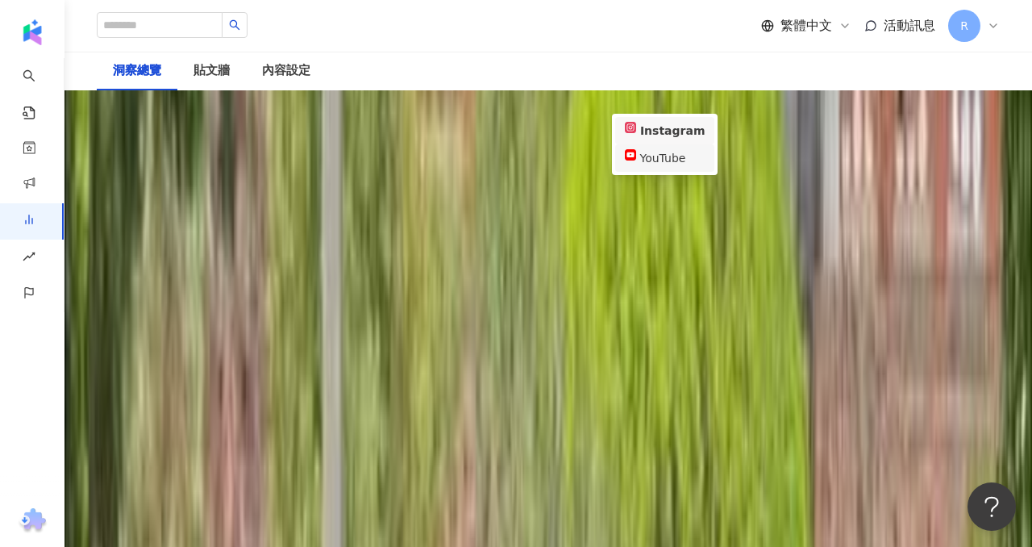
click at [667, 156] on div "YouTube" at bounding box center [665, 158] width 80 height 18
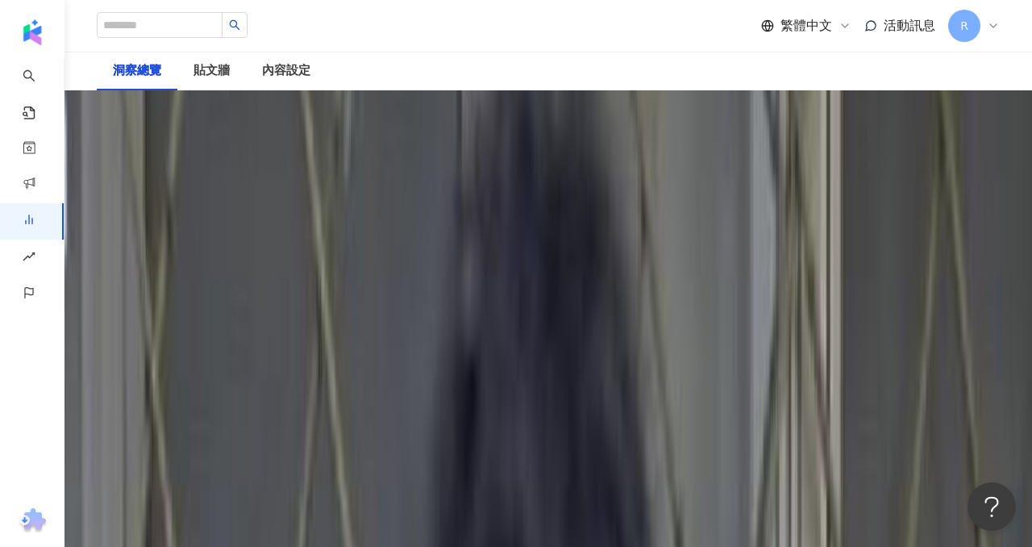
click at [160, 173] on span "觀看率" at bounding box center [132, 188] width 53 height 31
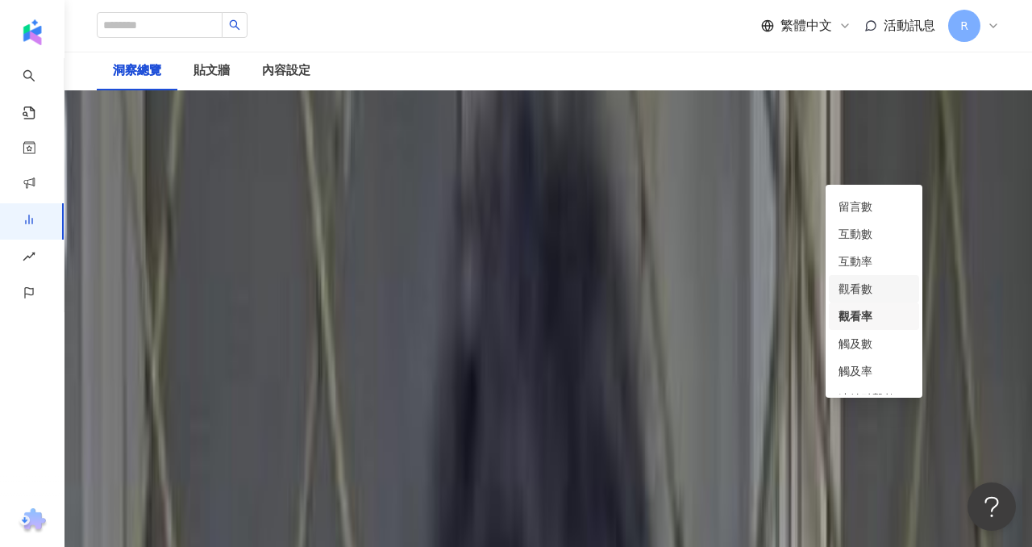
scroll to position [13, 0]
click at [861, 273] on div "互動率" at bounding box center [874, 271] width 71 height 18
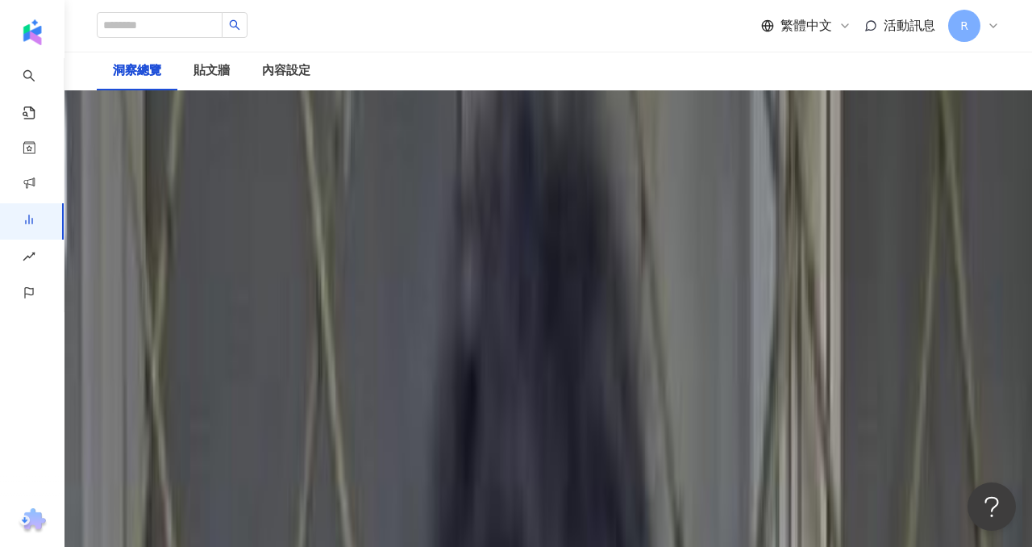
click at [160, 173] on span "互動率" at bounding box center [132, 188] width 53 height 31
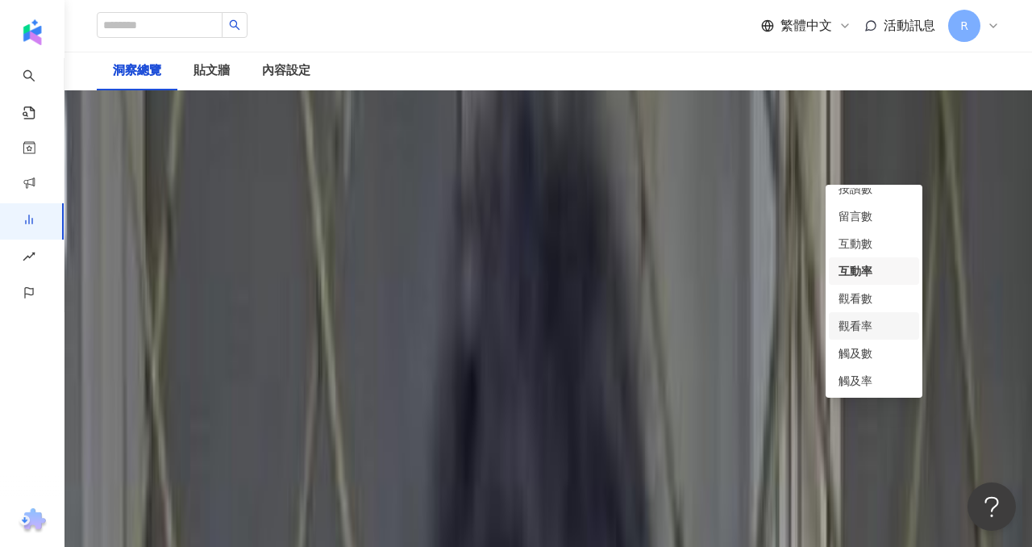
click at [868, 334] on div "觀看率" at bounding box center [874, 326] width 71 height 18
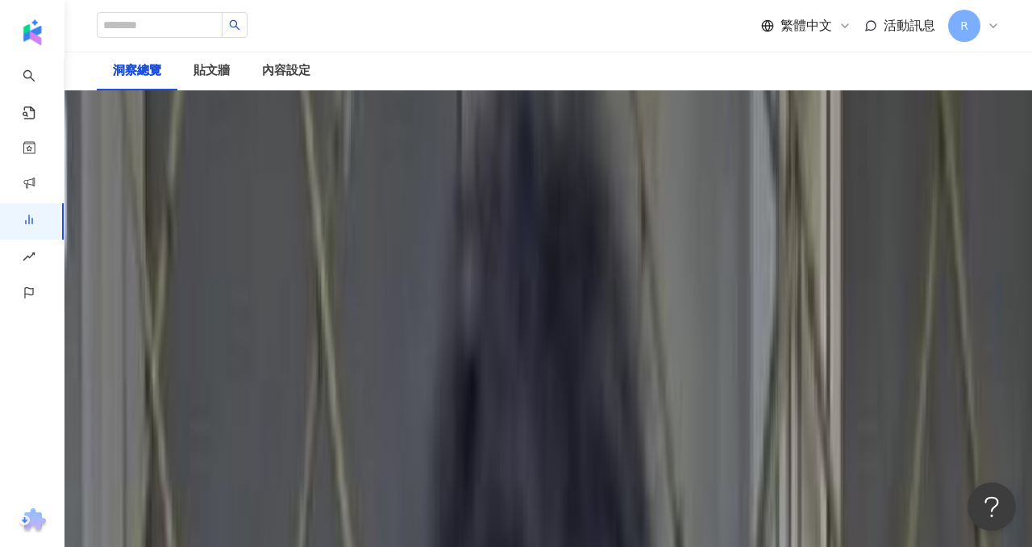
click at [160, 173] on span "觀看率" at bounding box center [132, 188] width 53 height 31
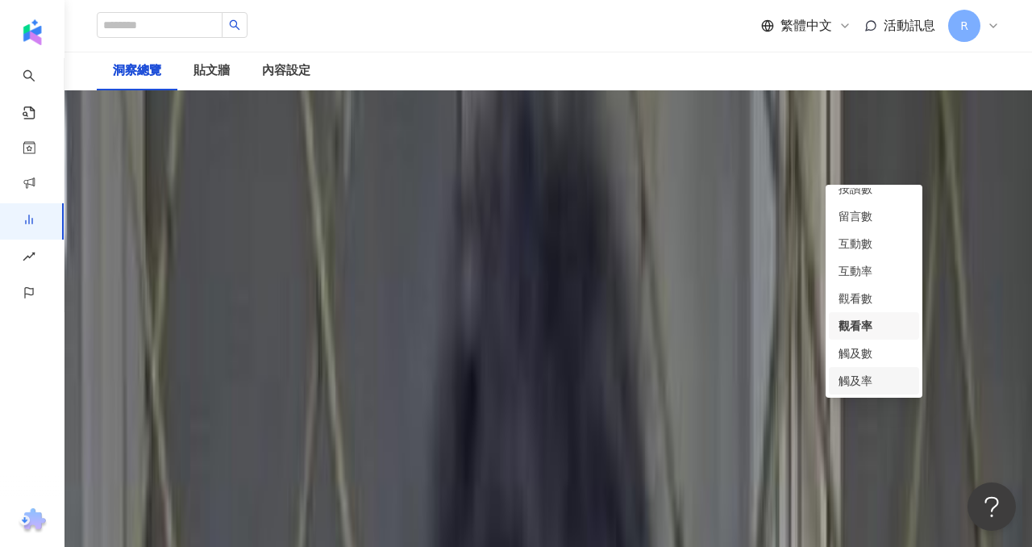
click at [866, 380] on div "觸及率" at bounding box center [874, 381] width 71 height 18
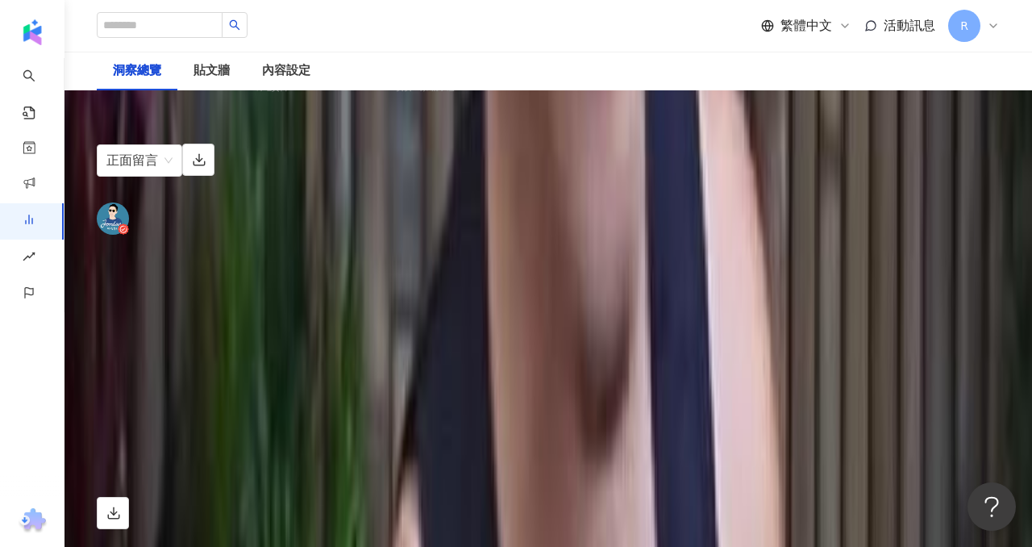
scroll to position [4703, 0]
